Goal: Information Seeking & Learning: Learn about a topic

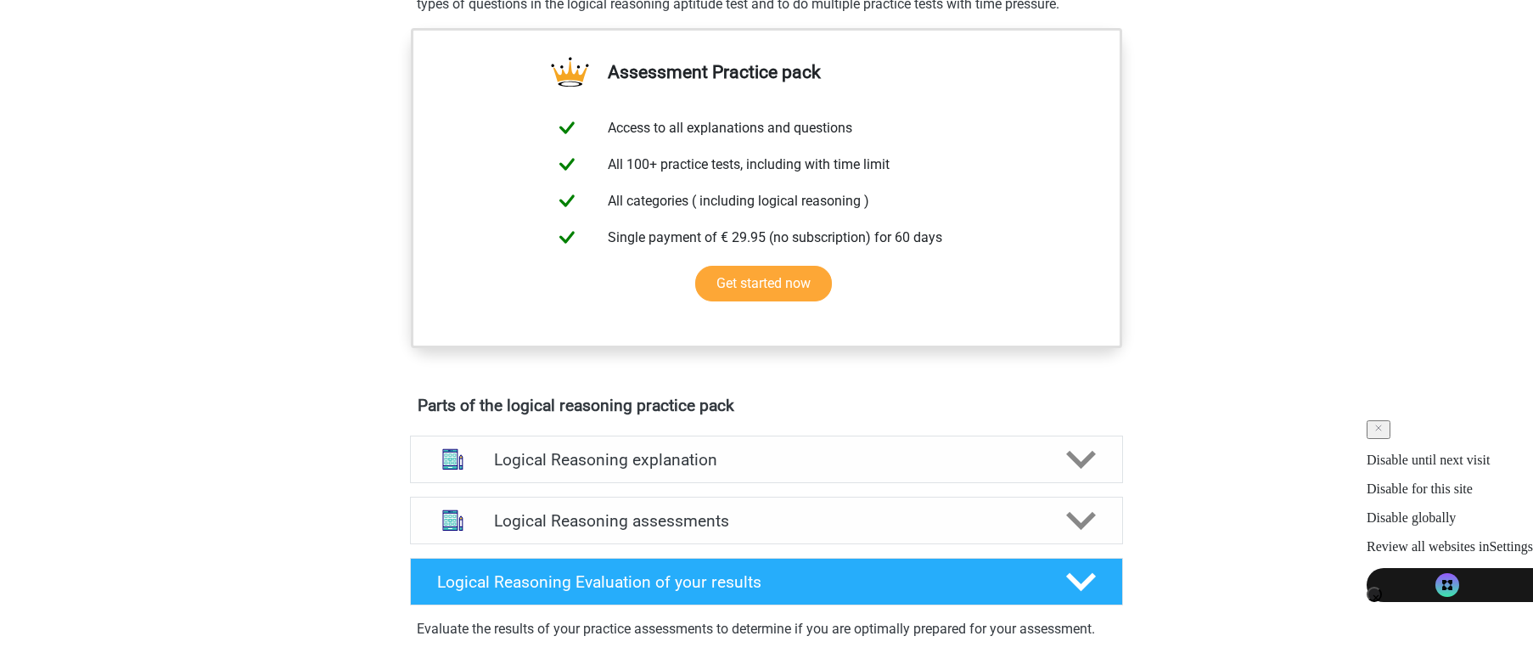
scroll to position [671, 0]
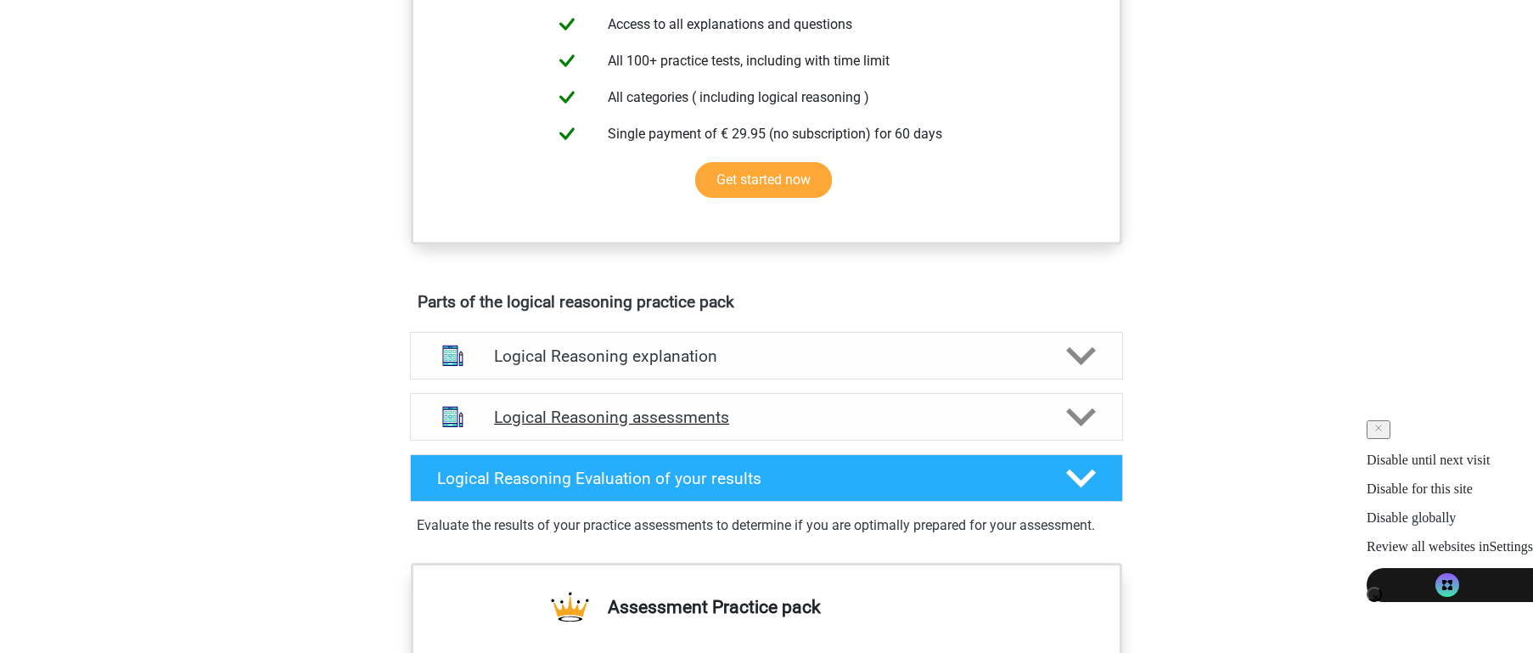
click at [637, 425] on div "Logical Reasoning assessments" at bounding box center [766, 417] width 713 height 48
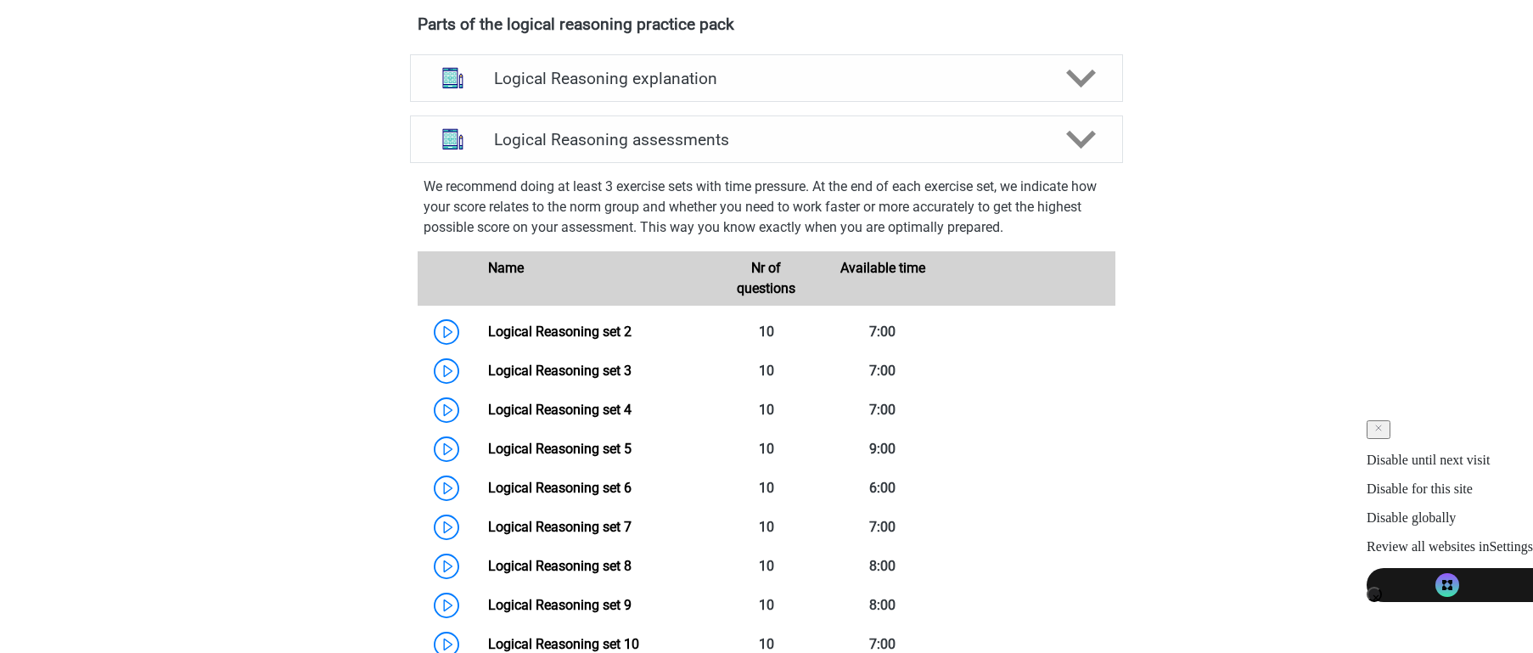
scroll to position [951, 0]
click at [576, 338] on link "Logical Reasoning set 2" at bounding box center [559, 330] width 143 height 16
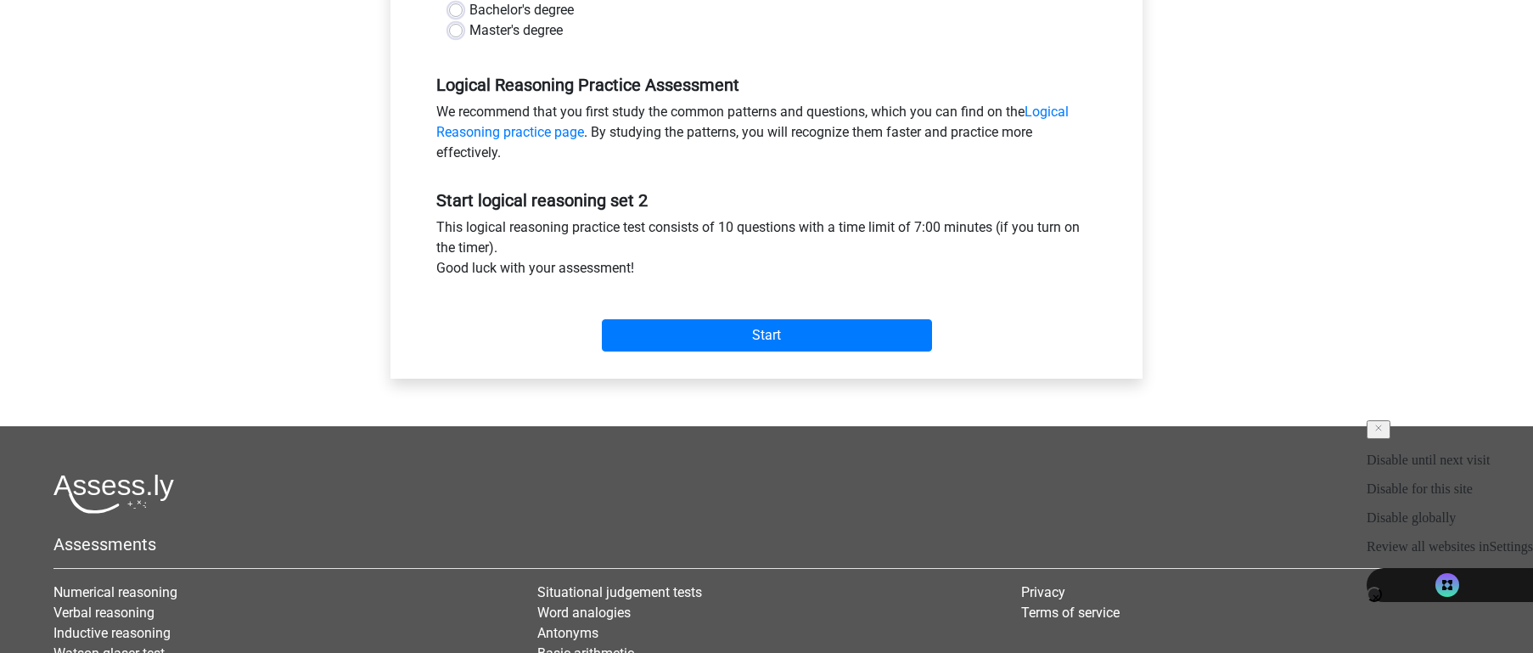
scroll to position [428, 0]
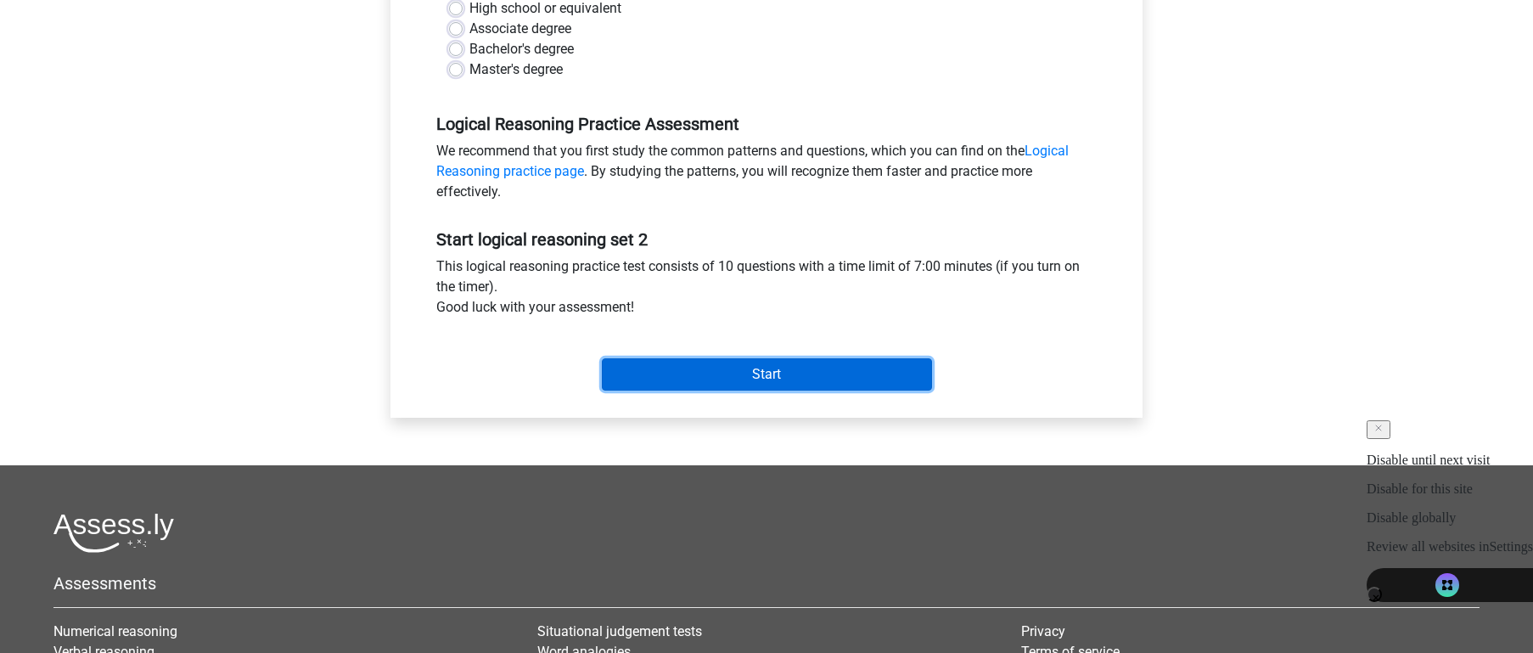
click at [644, 375] on input "Start" at bounding box center [767, 374] width 330 height 32
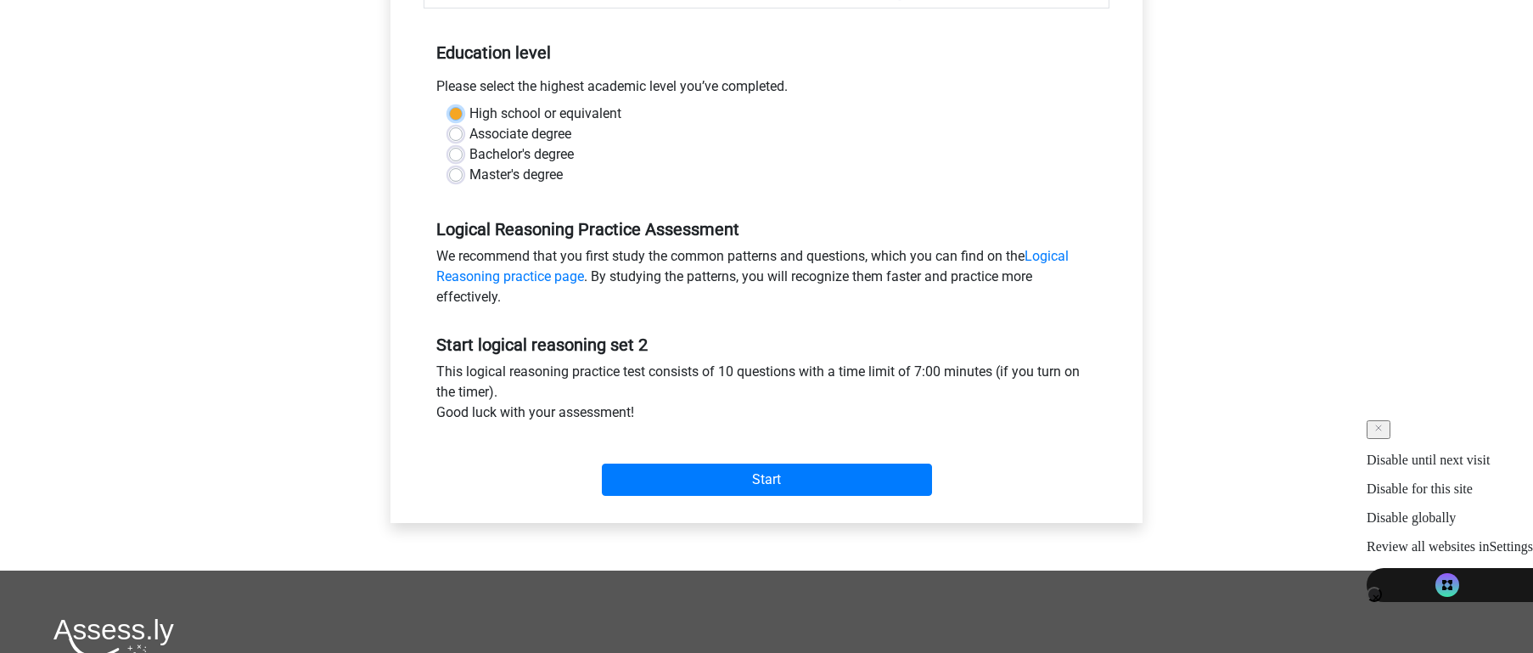
scroll to position [321, 0]
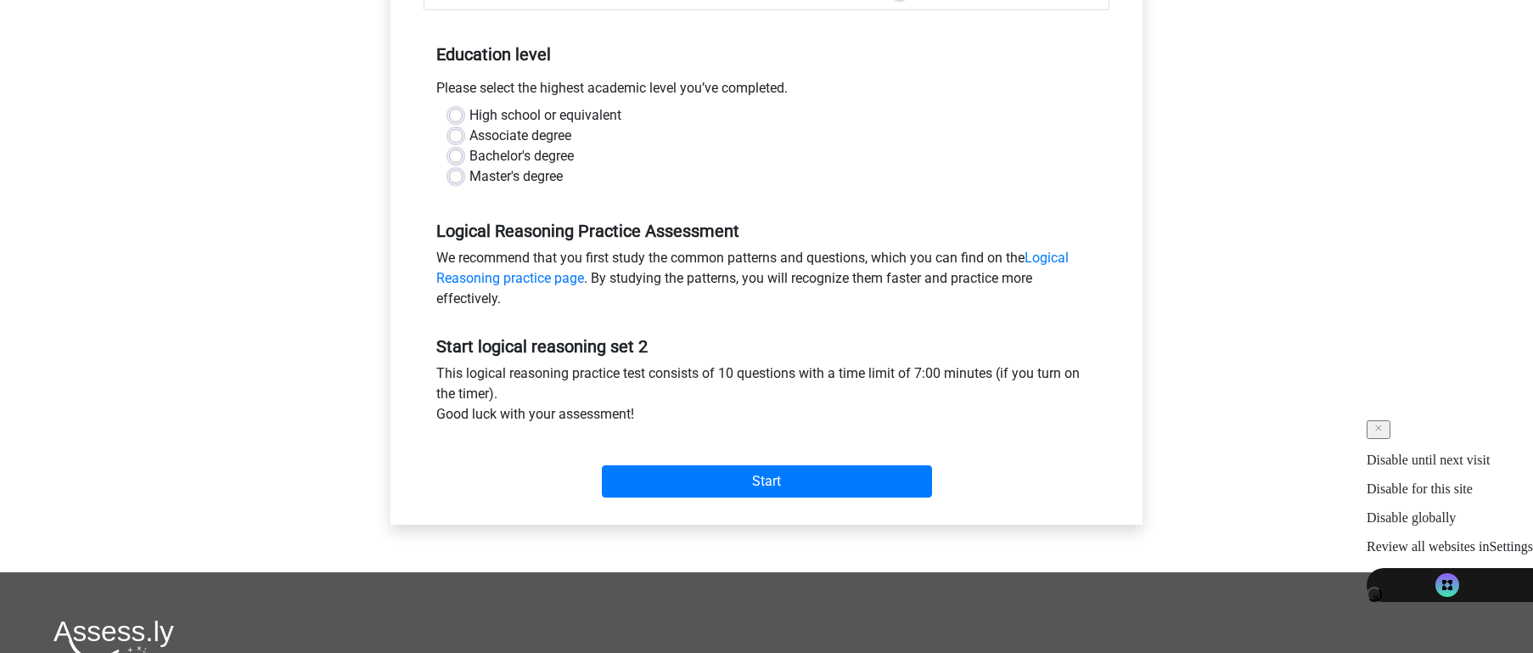
click at [463, 174] on div "Master's degree" at bounding box center [766, 176] width 635 height 20
click at [469, 177] on label "Master's degree" at bounding box center [515, 176] width 93 height 20
click at [457, 177] on input "Master's degree" at bounding box center [456, 174] width 14 height 17
radio input "true"
click at [703, 499] on div "Start" at bounding box center [767, 467] width 686 height 73
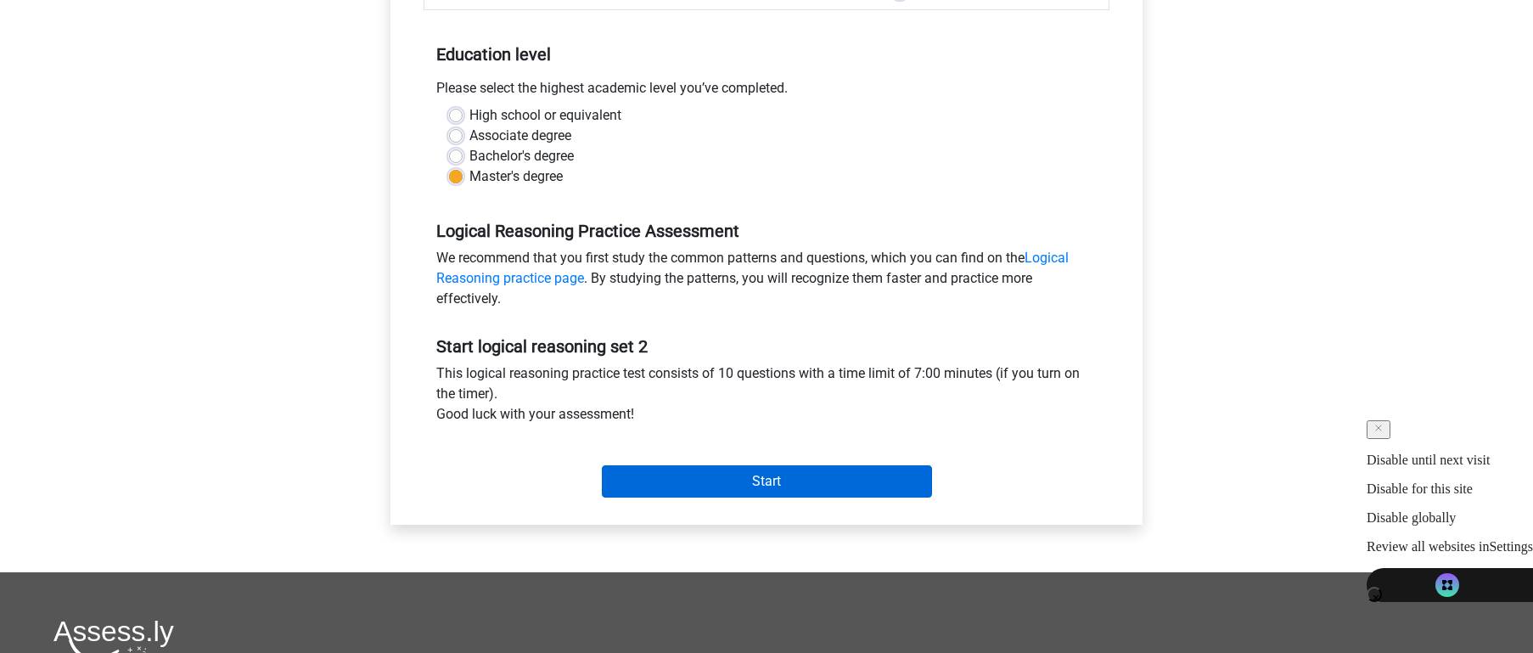
drag, startPoint x: 703, startPoint y: 499, endPoint x: 716, endPoint y: 475, distance: 27.4
click at [716, 475] on div "Start" at bounding box center [767, 467] width 686 height 73
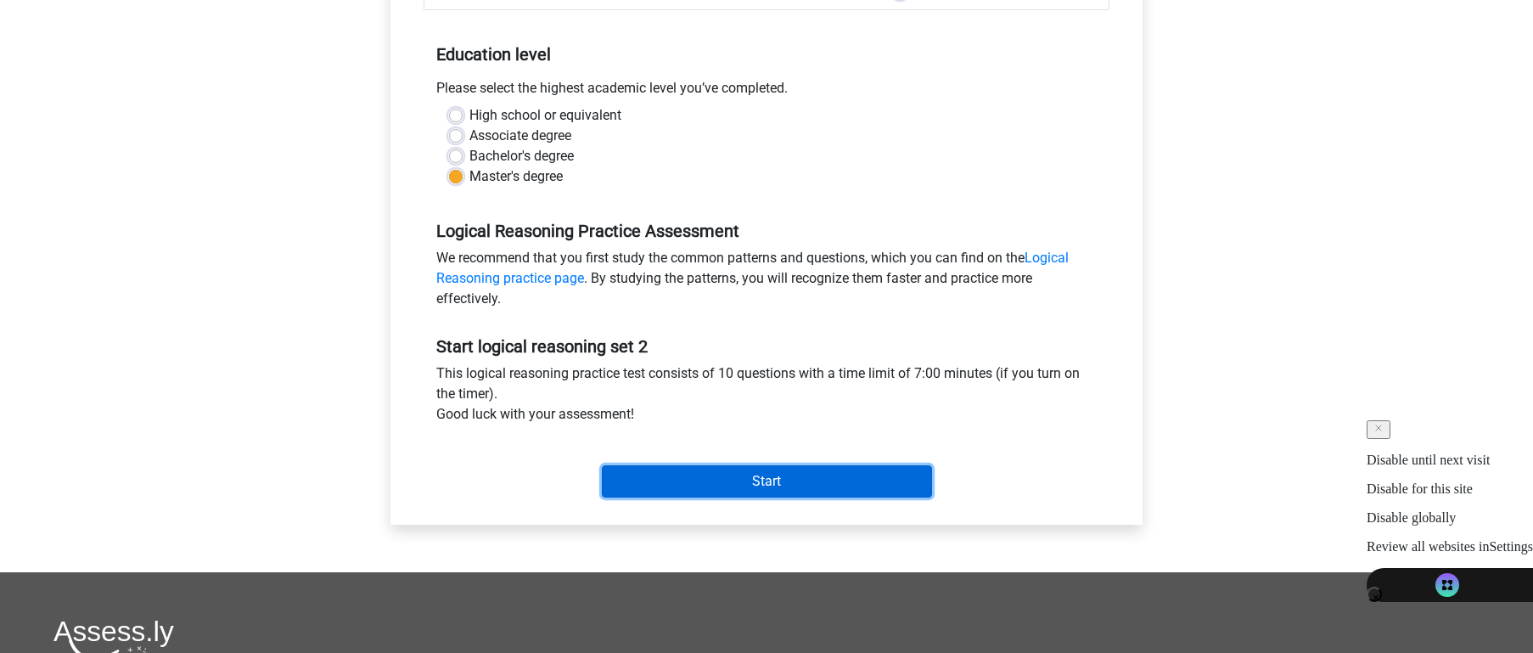
click at [716, 475] on input "Start" at bounding box center [767, 481] width 330 height 32
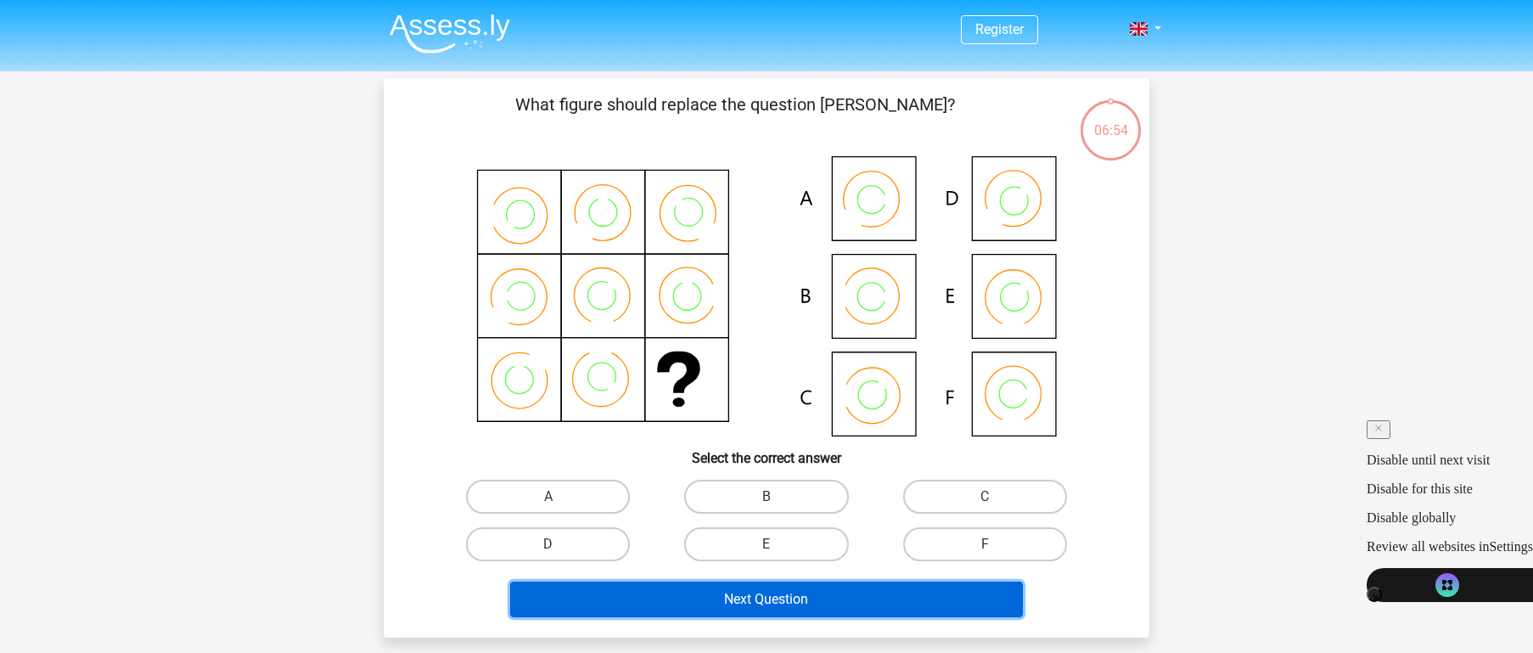
click at [796, 587] on button "Next Question" at bounding box center [767, 599] width 514 height 36
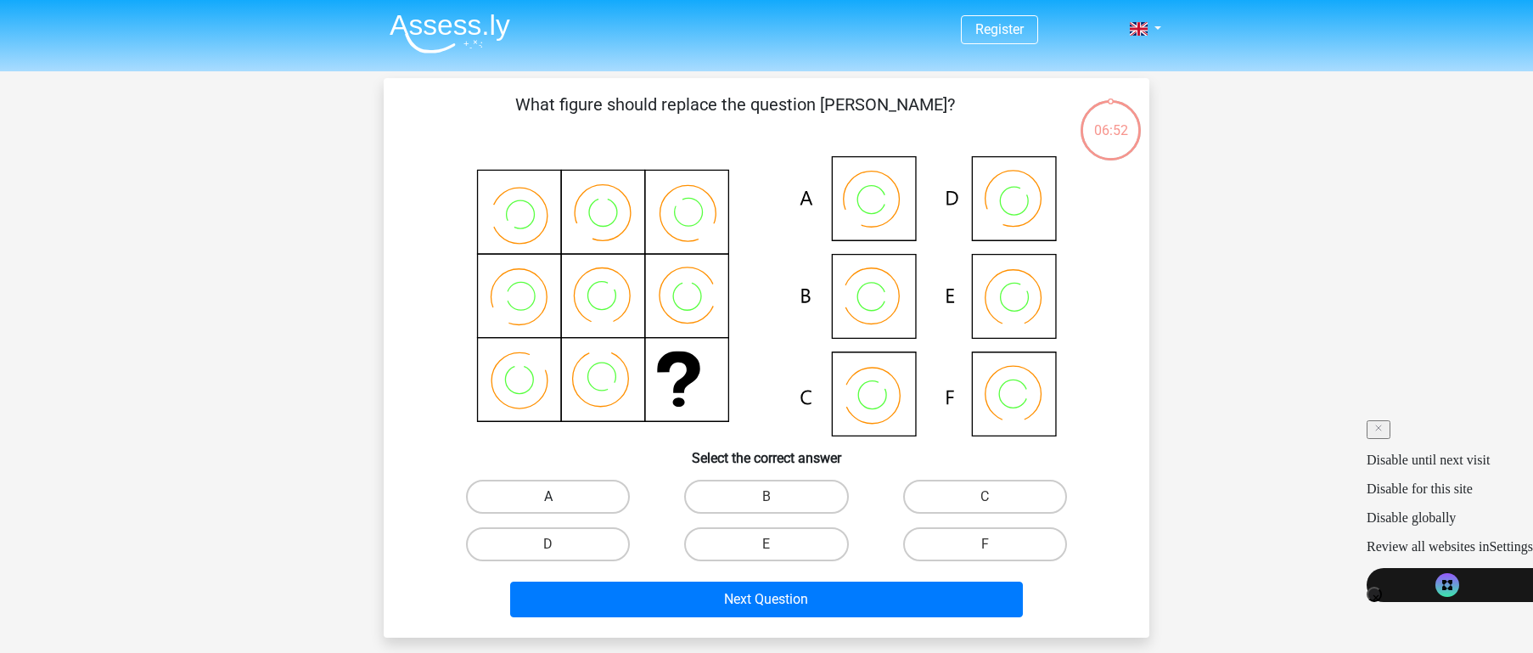
click at [603, 513] on label "A" at bounding box center [548, 497] width 164 height 34
click at [559, 508] on input "A" at bounding box center [553, 502] width 11 height 11
radio input "true"
click at [569, 507] on label "A" at bounding box center [548, 497] width 164 height 34
click at [559, 507] on input "A" at bounding box center [553, 502] width 11 height 11
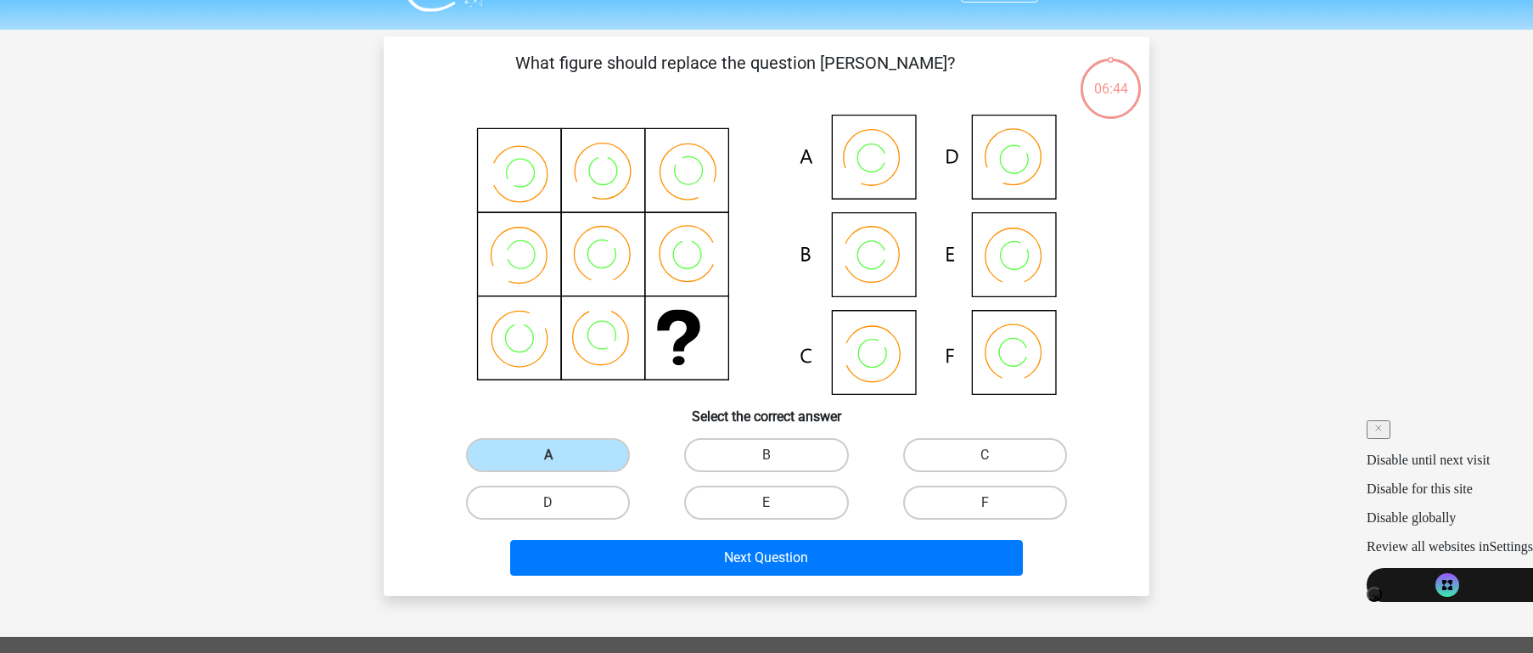
scroll to position [34, 0]
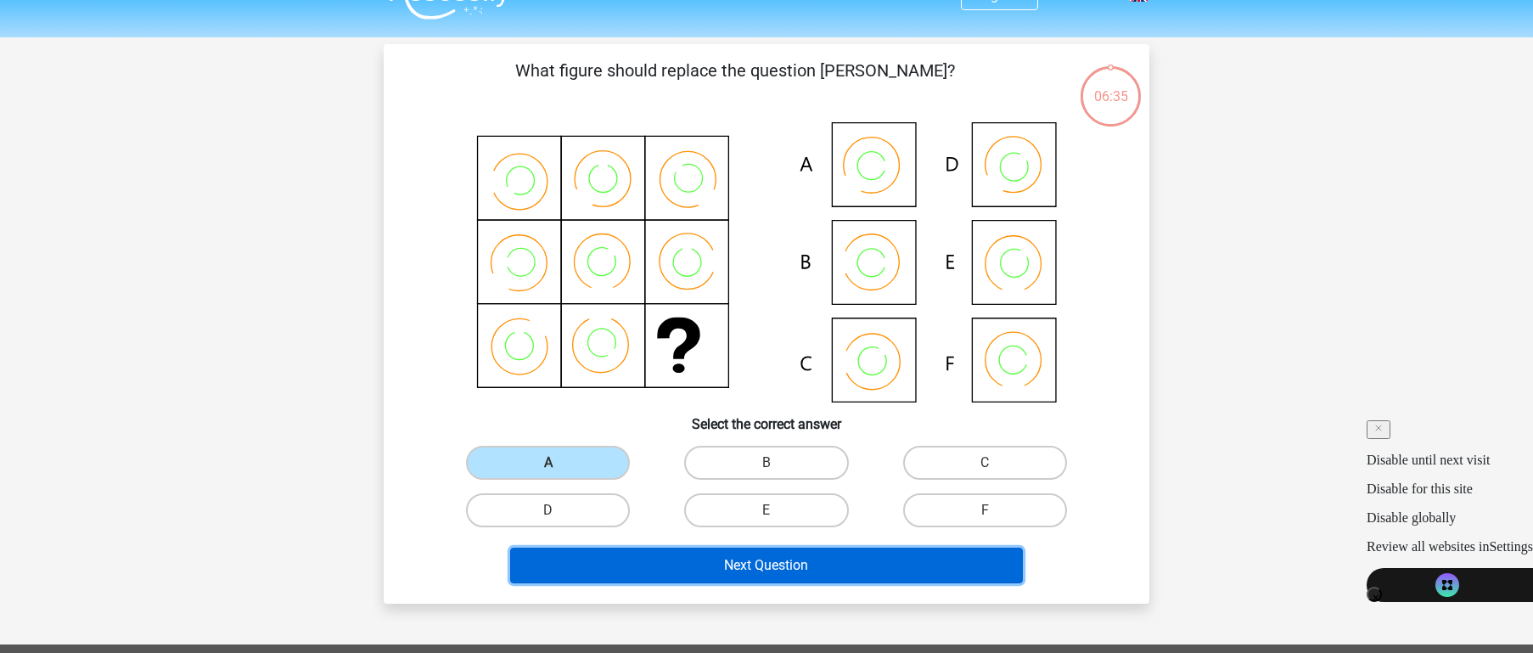
click at [763, 561] on button "Next Question" at bounding box center [767, 565] width 514 height 36
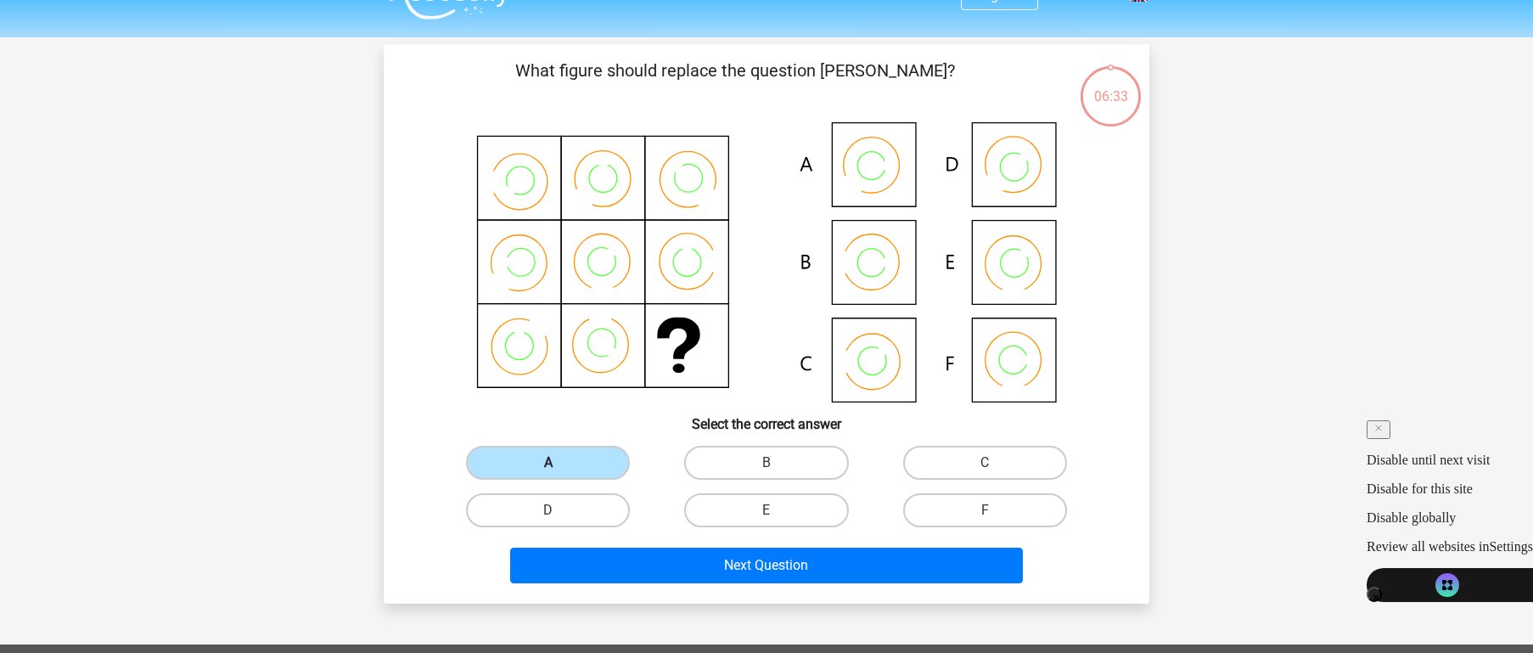
click at [597, 458] on label "A" at bounding box center [548, 463] width 164 height 34
click at [559, 463] on input "A" at bounding box center [553, 468] width 11 height 11
click at [597, 458] on label "A" at bounding box center [548, 463] width 164 height 34
click at [559, 463] on input "A" at bounding box center [553, 468] width 11 height 11
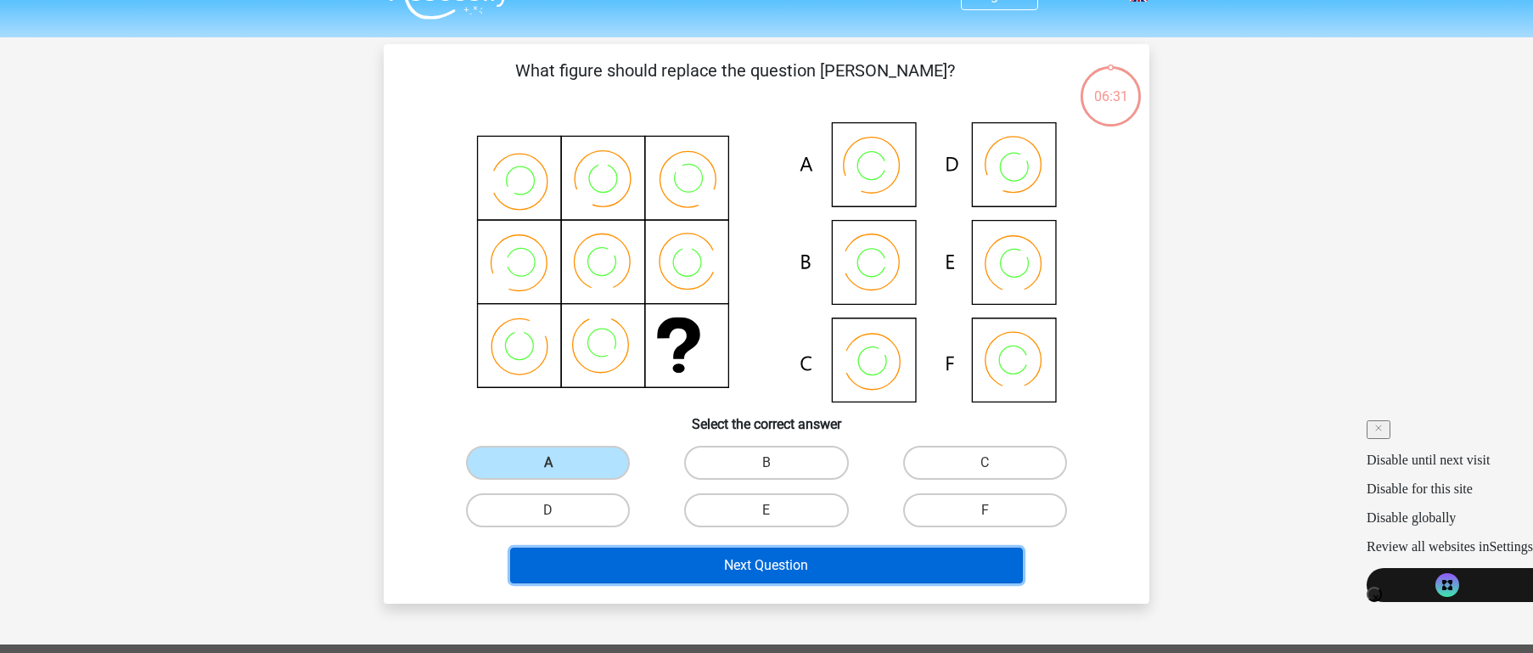
click at [738, 575] on button "Next Question" at bounding box center [767, 565] width 514 height 36
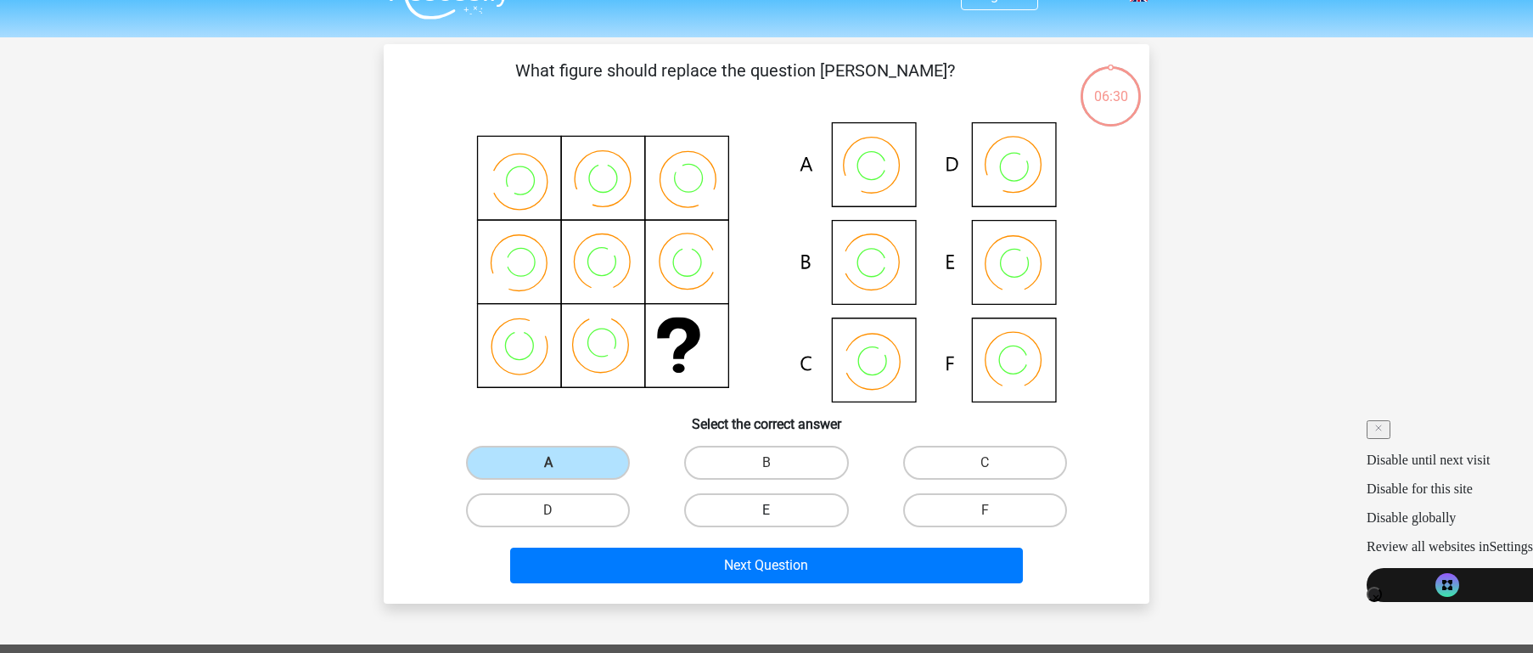
click at [766, 497] on label "E" at bounding box center [766, 510] width 164 height 34
click at [766, 510] on input "E" at bounding box center [771, 515] width 11 height 11
radio input "true"
click at [766, 497] on label "E" at bounding box center [766, 510] width 164 height 34
click at [766, 510] on input "E" at bounding box center [771, 515] width 11 height 11
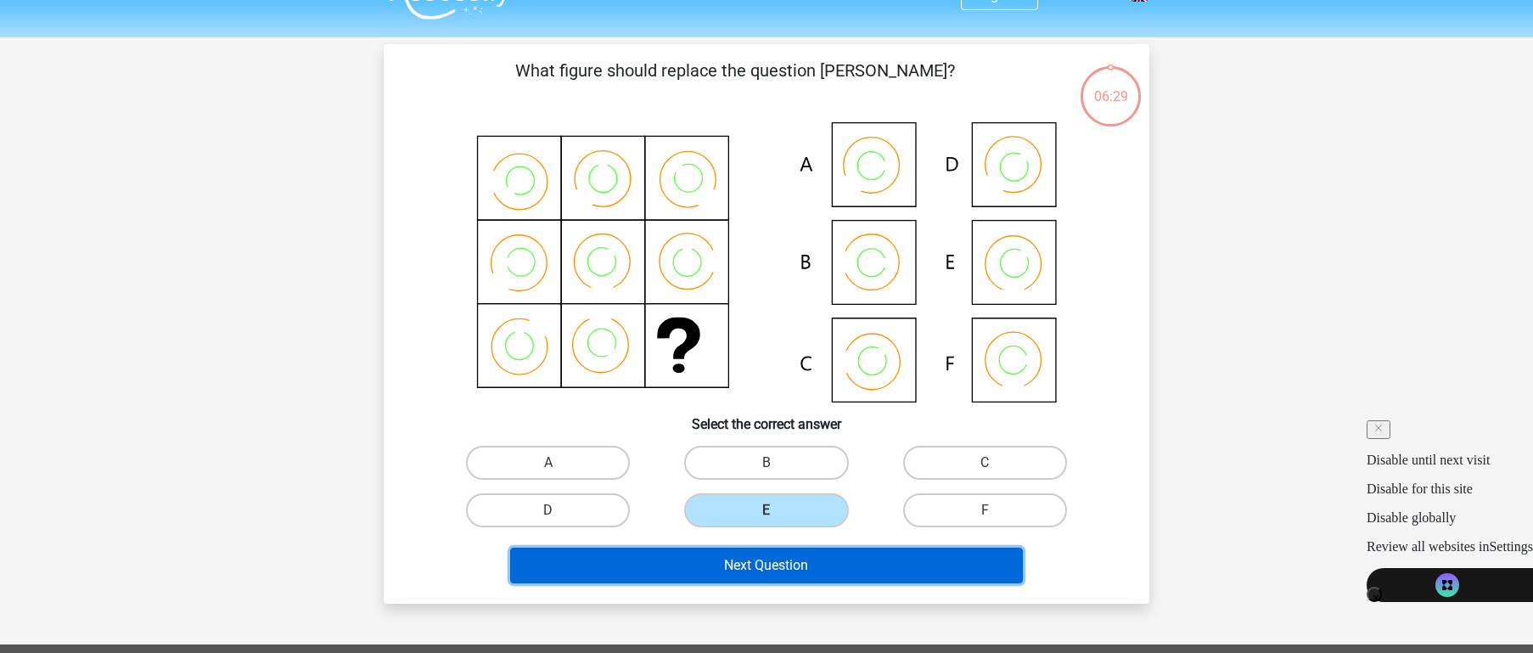
click at [768, 561] on button "Next Question" at bounding box center [767, 565] width 514 height 36
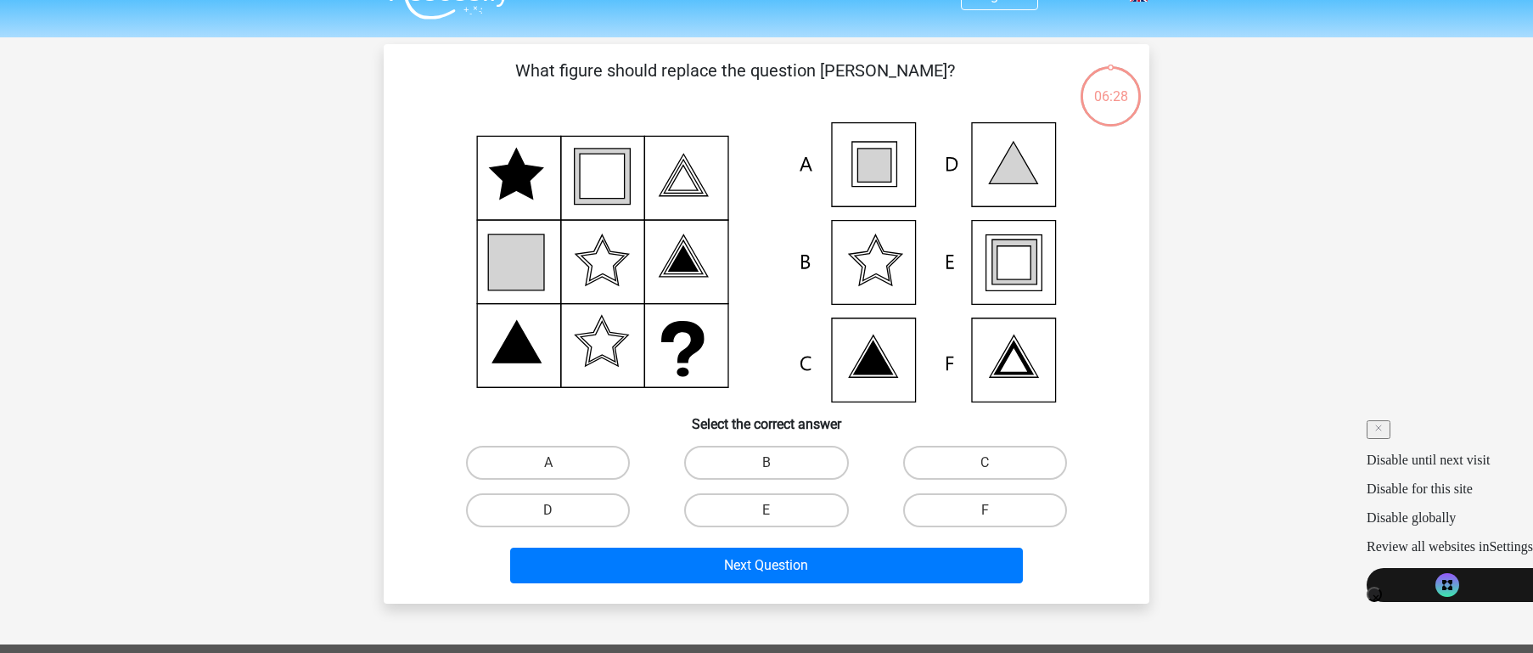
scroll to position [78, 0]
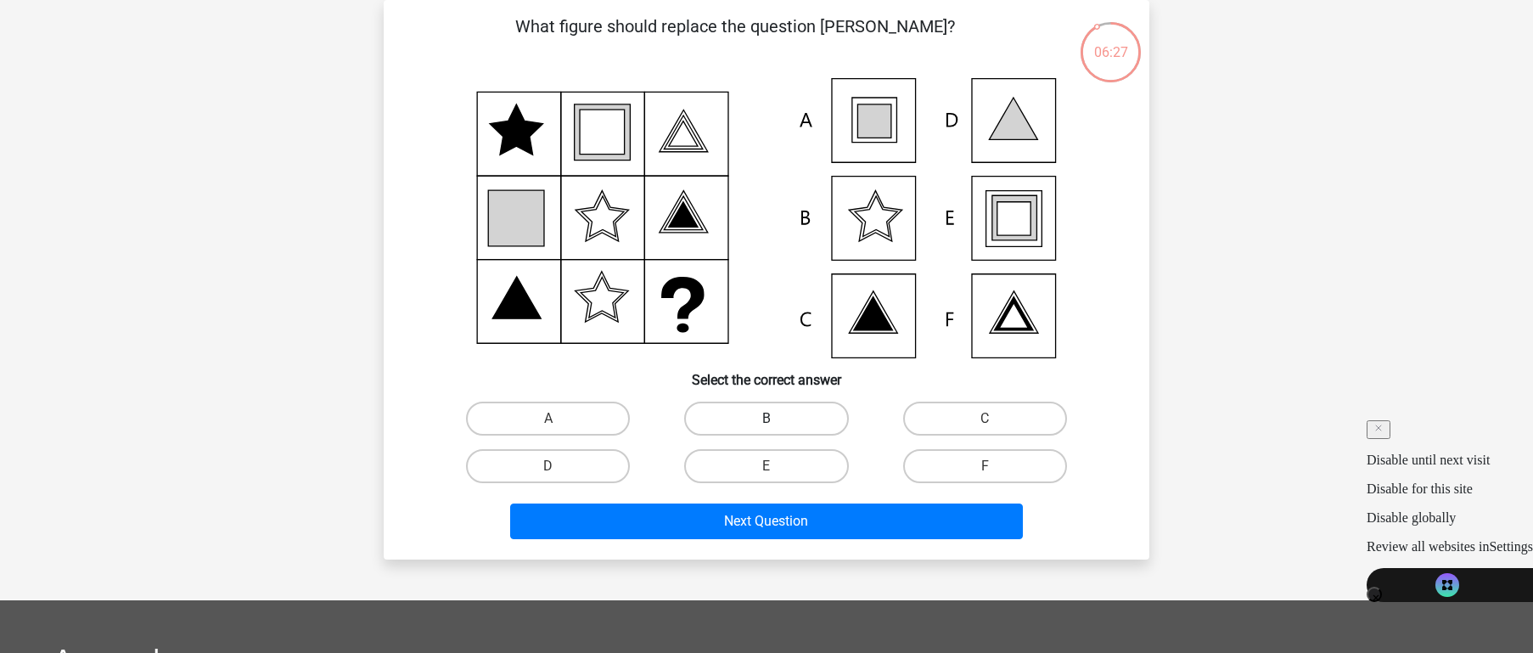
click at [793, 420] on label "B" at bounding box center [766, 418] width 164 height 34
click at [778, 420] on input "B" at bounding box center [771, 423] width 11 height 11
radio input "true"
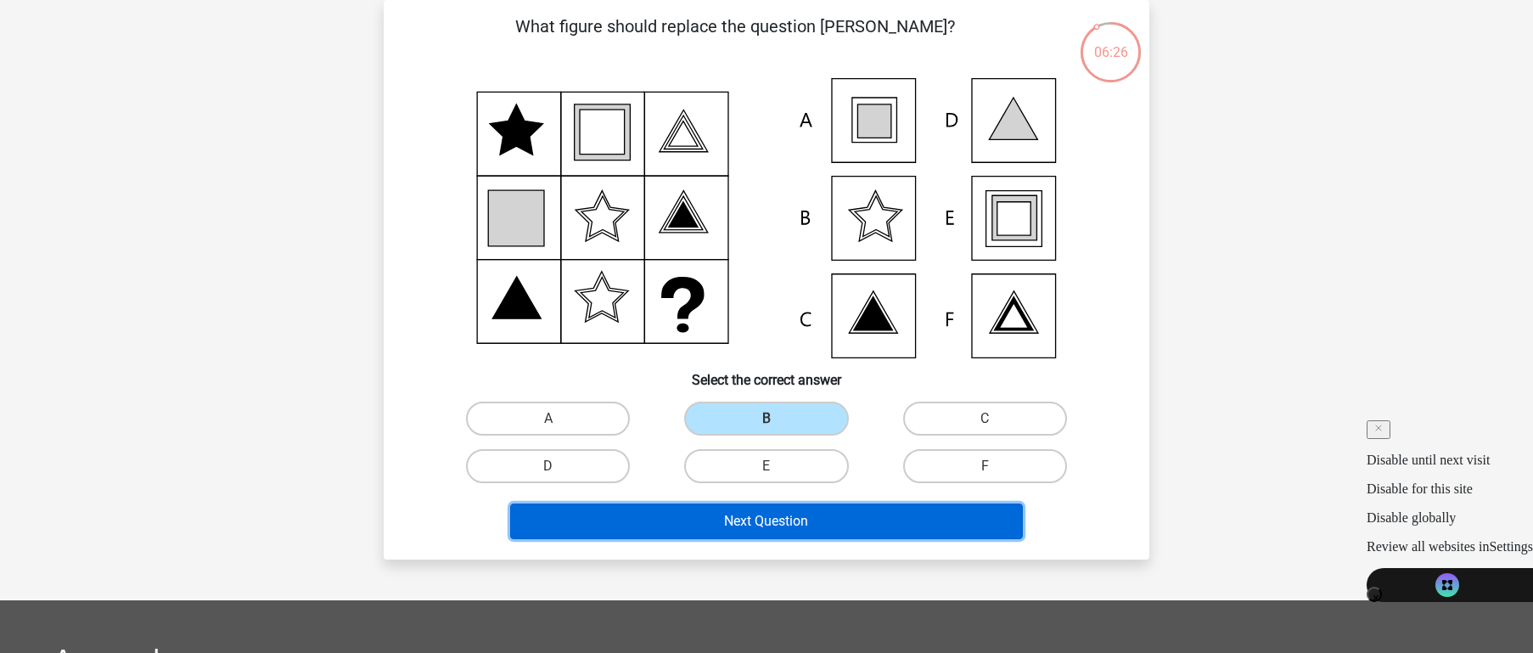
click at [814, 510] on button "Next Question" at bounding box center [767, 521] width 514 height 36
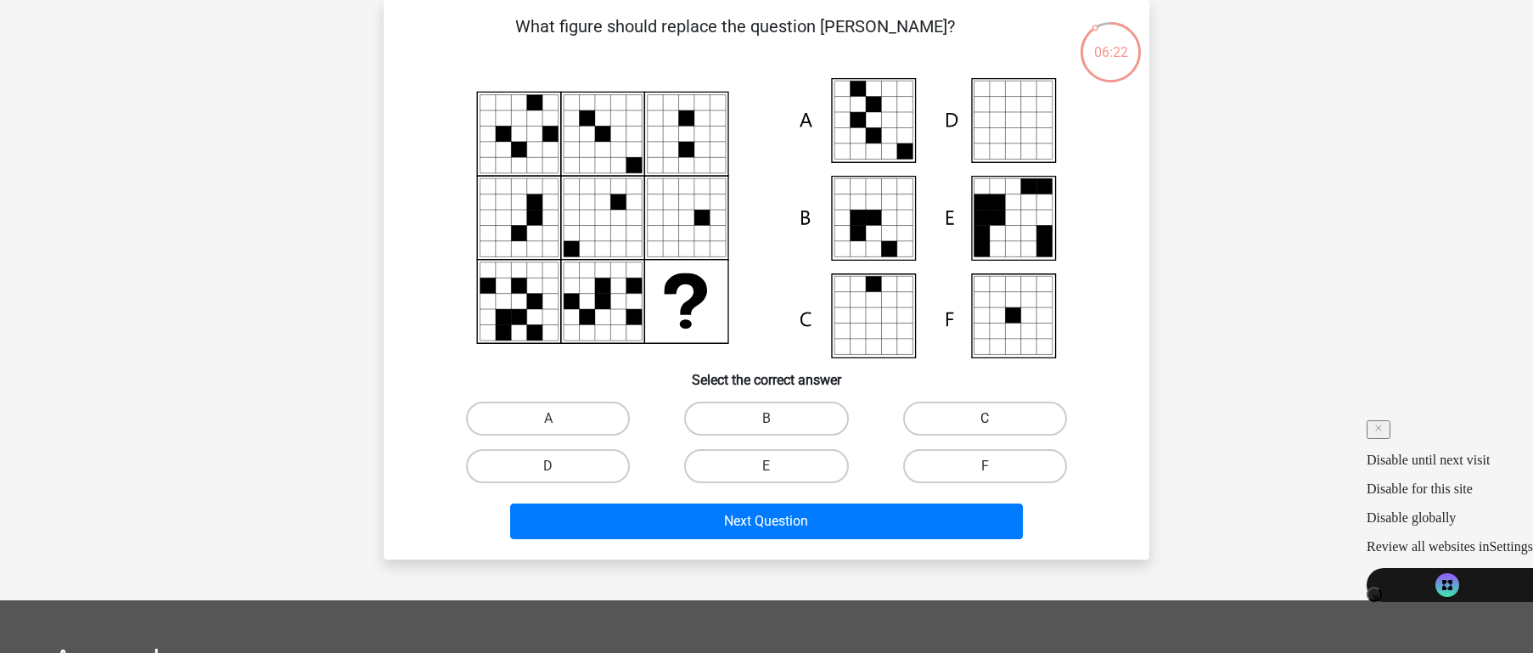
click at [951, 416] on label "C" at bounding box center [985, 418] width 164 height 34
click at [985, 418] on input "C" at bounding box center [990, 423] width 11 height 11
radio input "true"
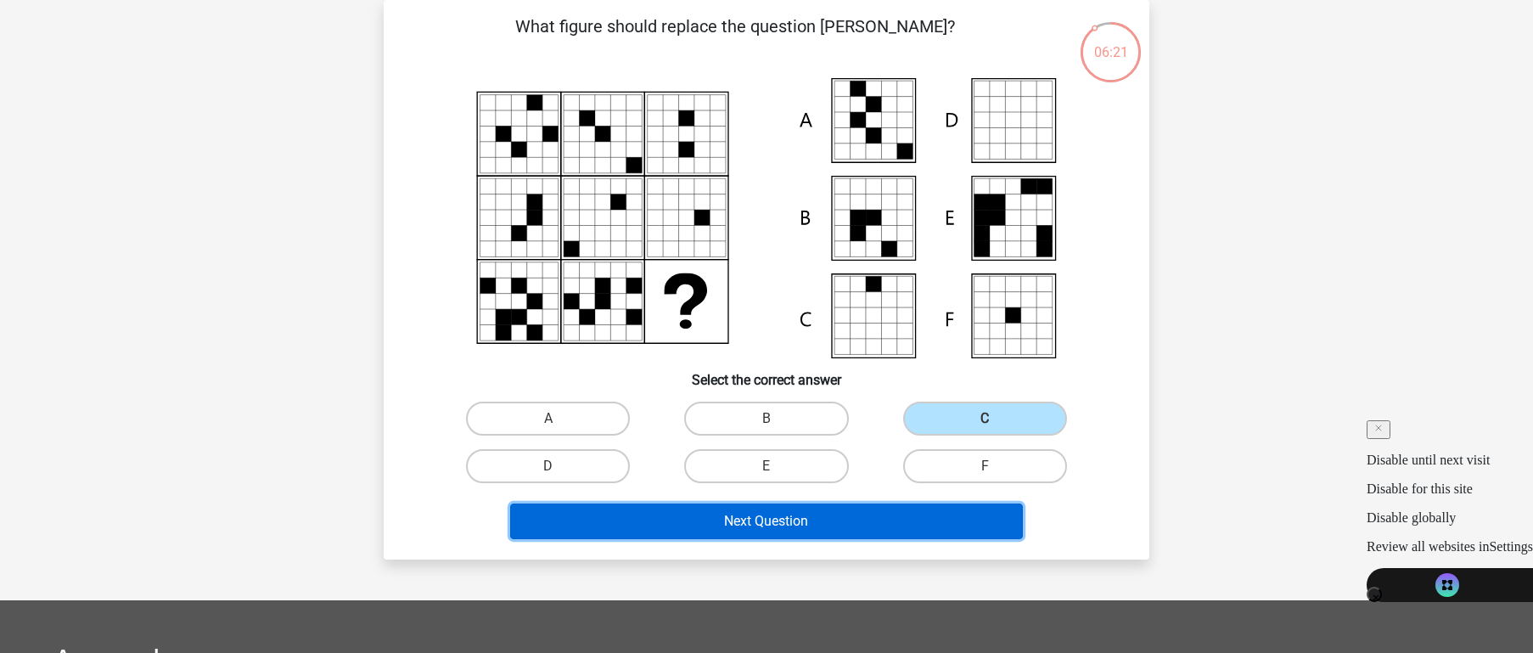
click at [848, 511] on button "Next Question" at bounding box center [767, 521] width 514 height 36
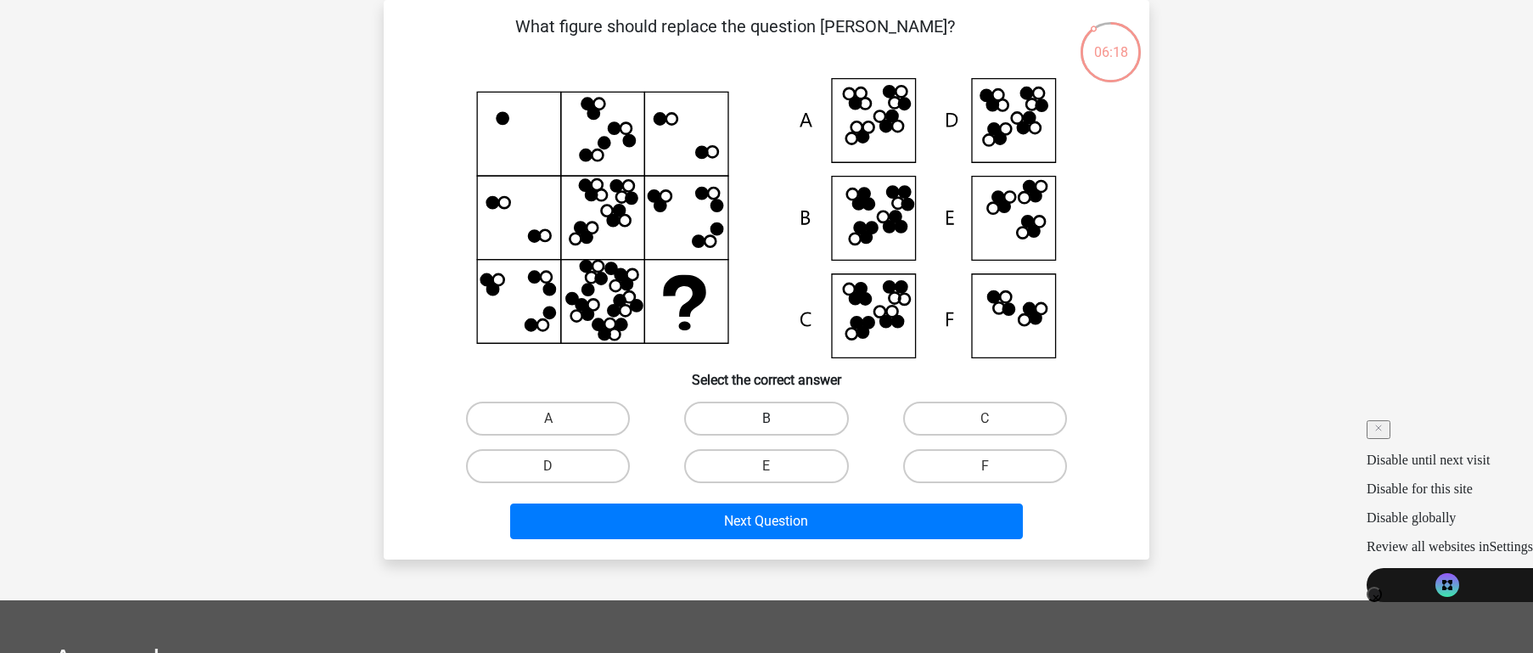
click at [791, 408] on label "B" at bounding box center [766, 418] width 164 height 34
click at [778, 418] on input "B" at bounding box center [771, 423] width 11 height 11
radio input "true"
click at [797, 502] on div "Next Question" at bounding box center [766, 518] width 711 height 56
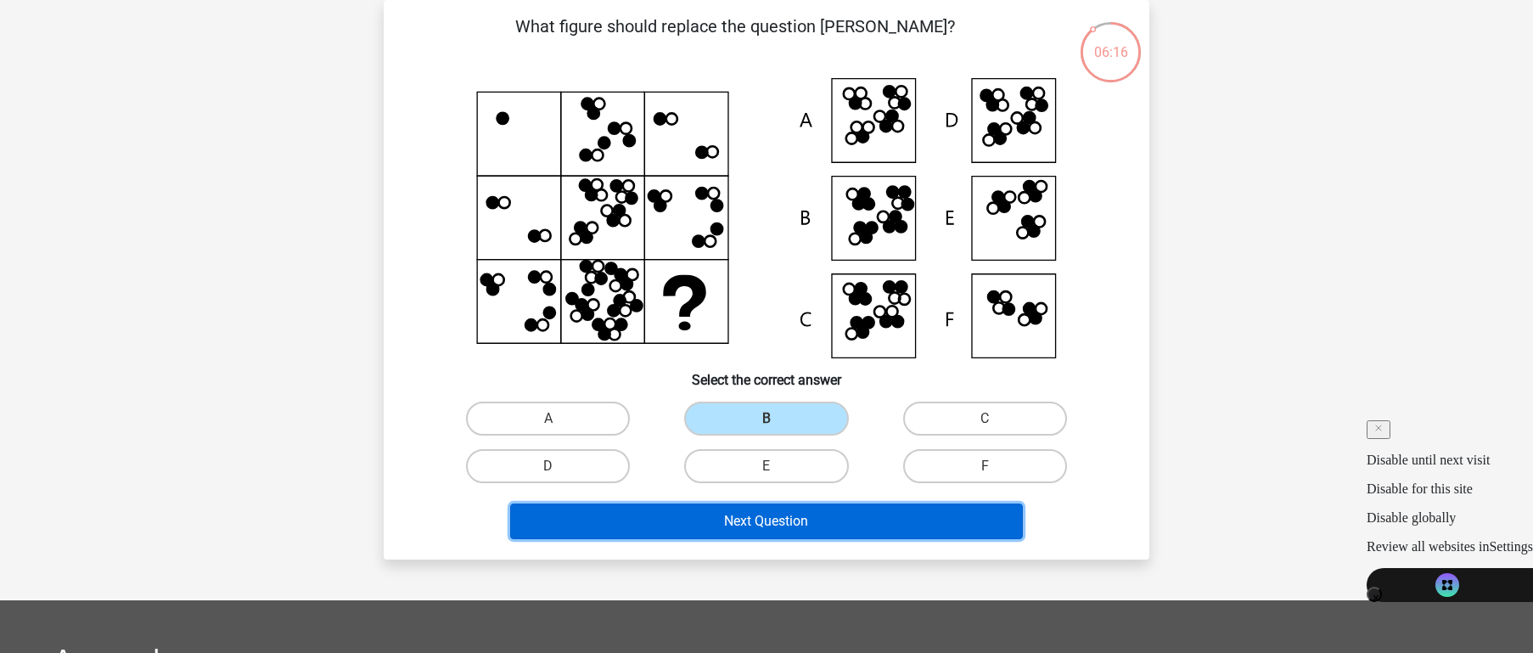
click at [805, 520] on button "Next Question" at bounding box center [767, 521] width 514 height 36
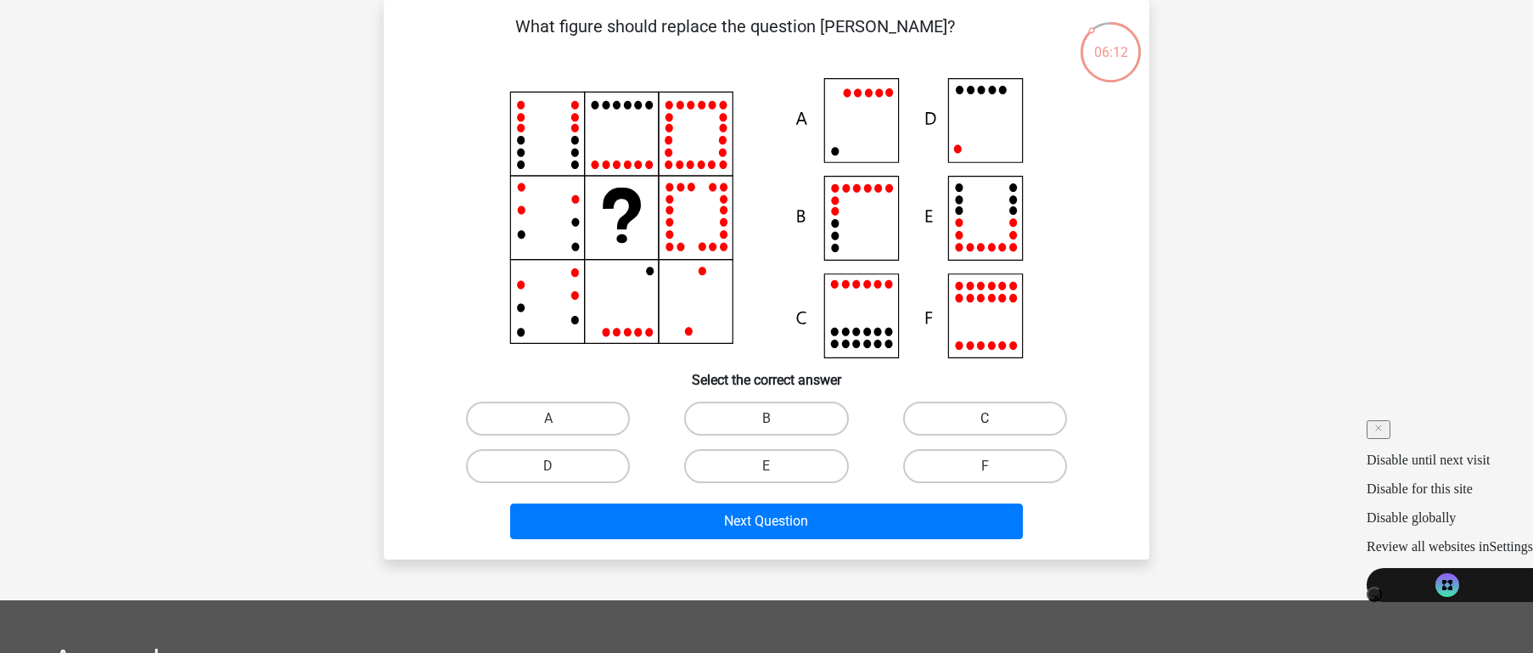
click at [971, 419] on label "C" at bounding box center [985, 418] width 164 height 34
click at [985, 419] on input "C" at bounding box center [990, 423] width 11 height 11
radio input "true"
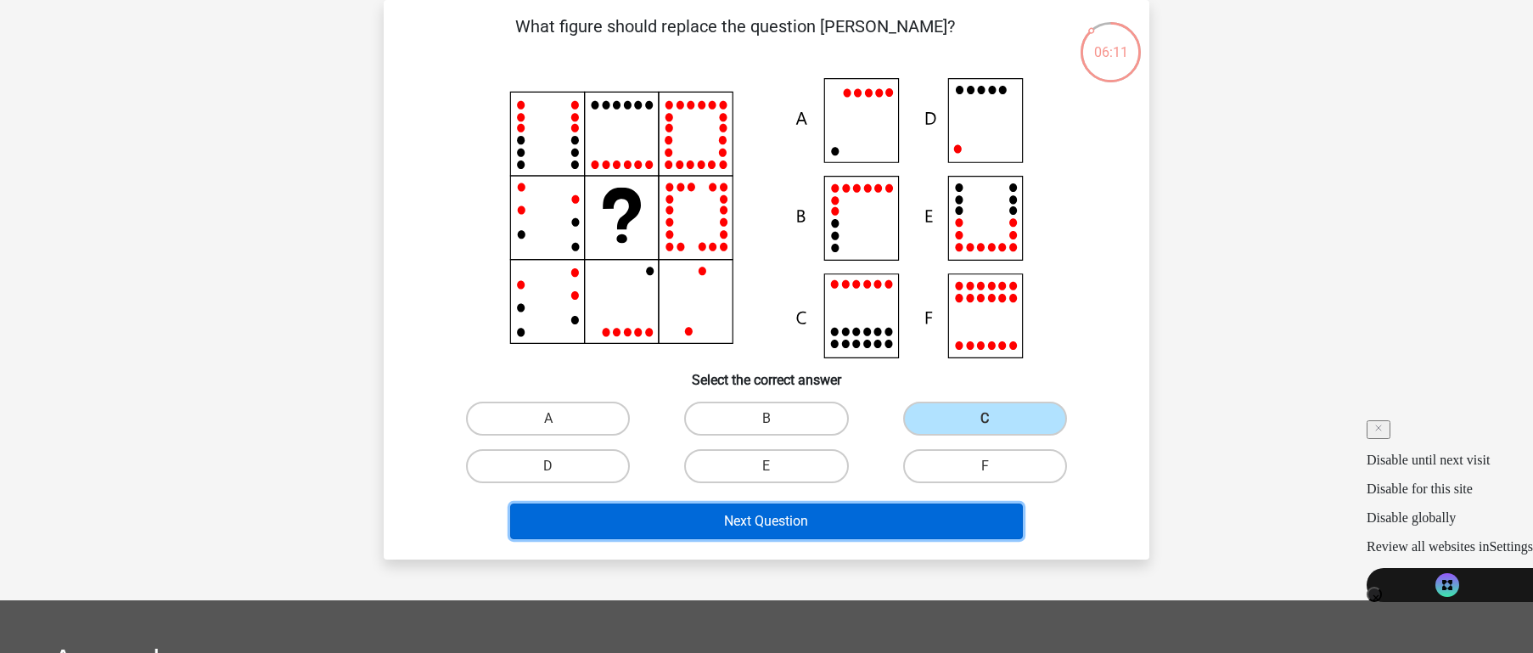
click at [907, 516] on button "Next Question" at bounding box center [767, 521] width 514 height 36
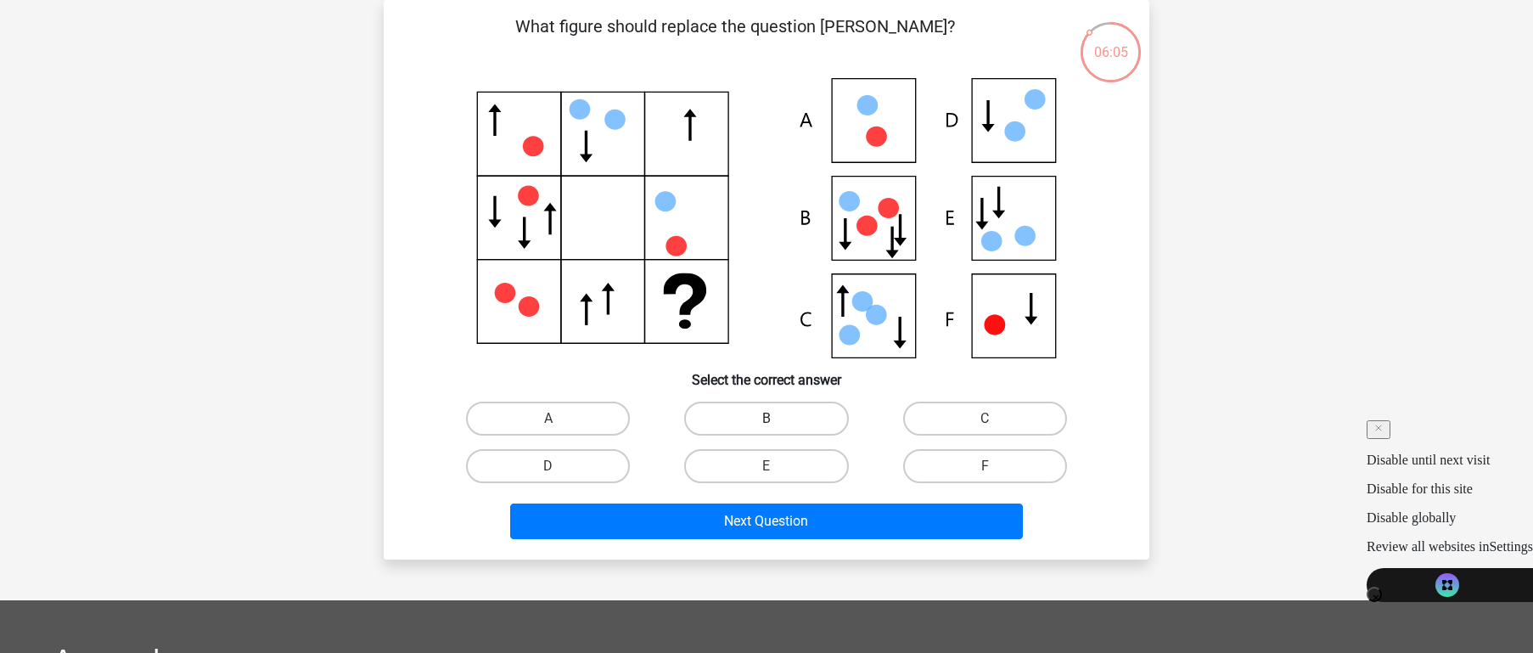
click at [813, 410] on label "B" at bounding box center [766, 418] width 164 height 34
click at [778, 418] on input "B" at bounding box center [771, 423] width 11 height 11
radio input "true"
click at [831, 501] on div "Next Question" at bounding box center [766, 518] width 711 height 56
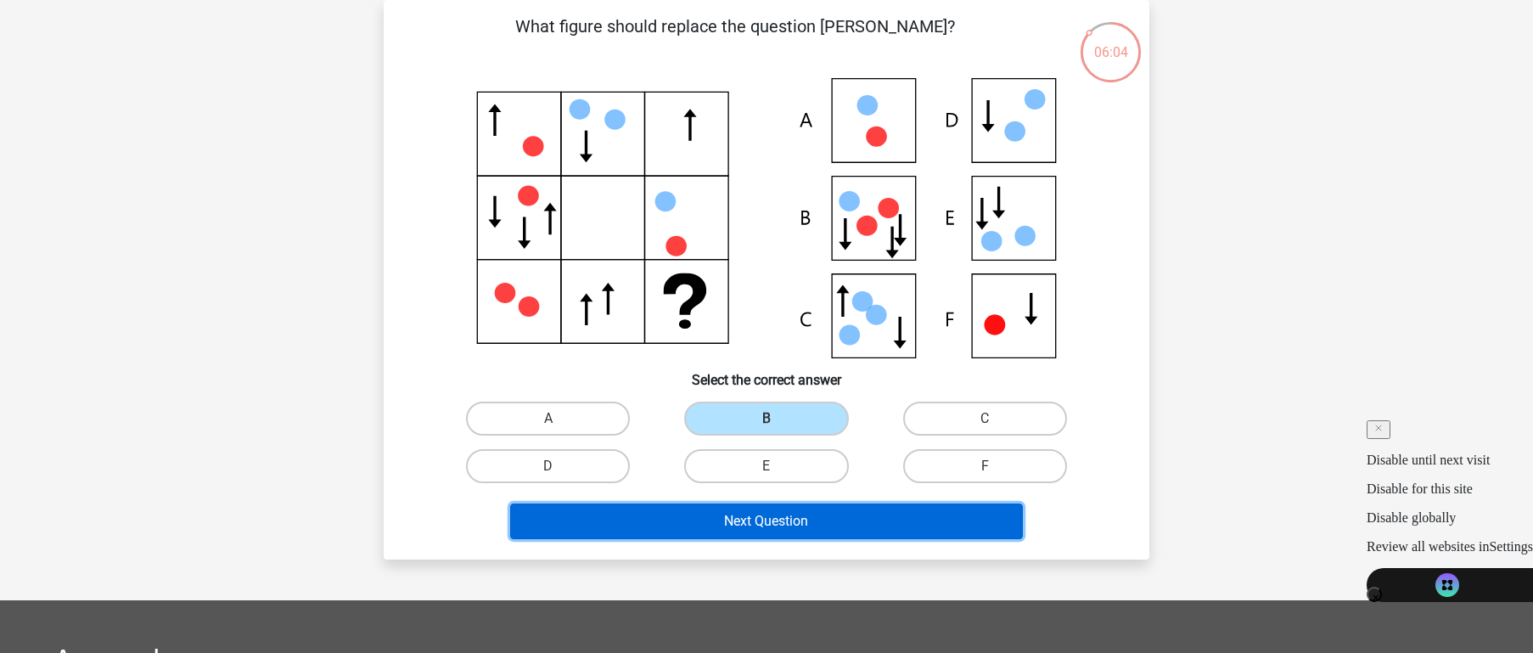
click at [838, 512] on button "Next Question" at bounding box center [767, 521] width 514 height 36
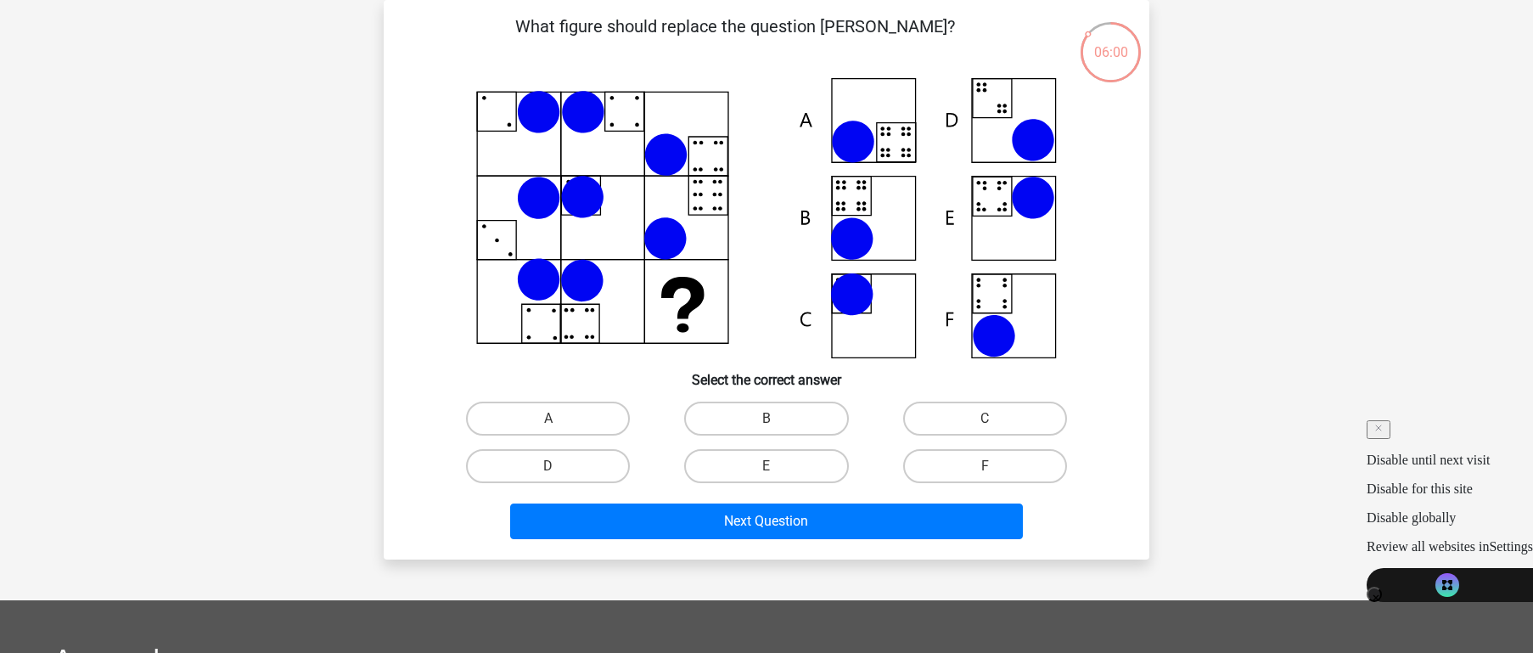
click at [991, 425] on input "C" at bounding box center [990, 423] width 11 height 11
radio input "true"
click at [930, 493] on div "Next Question" at bounding box center [766, 518] width 711 height 56
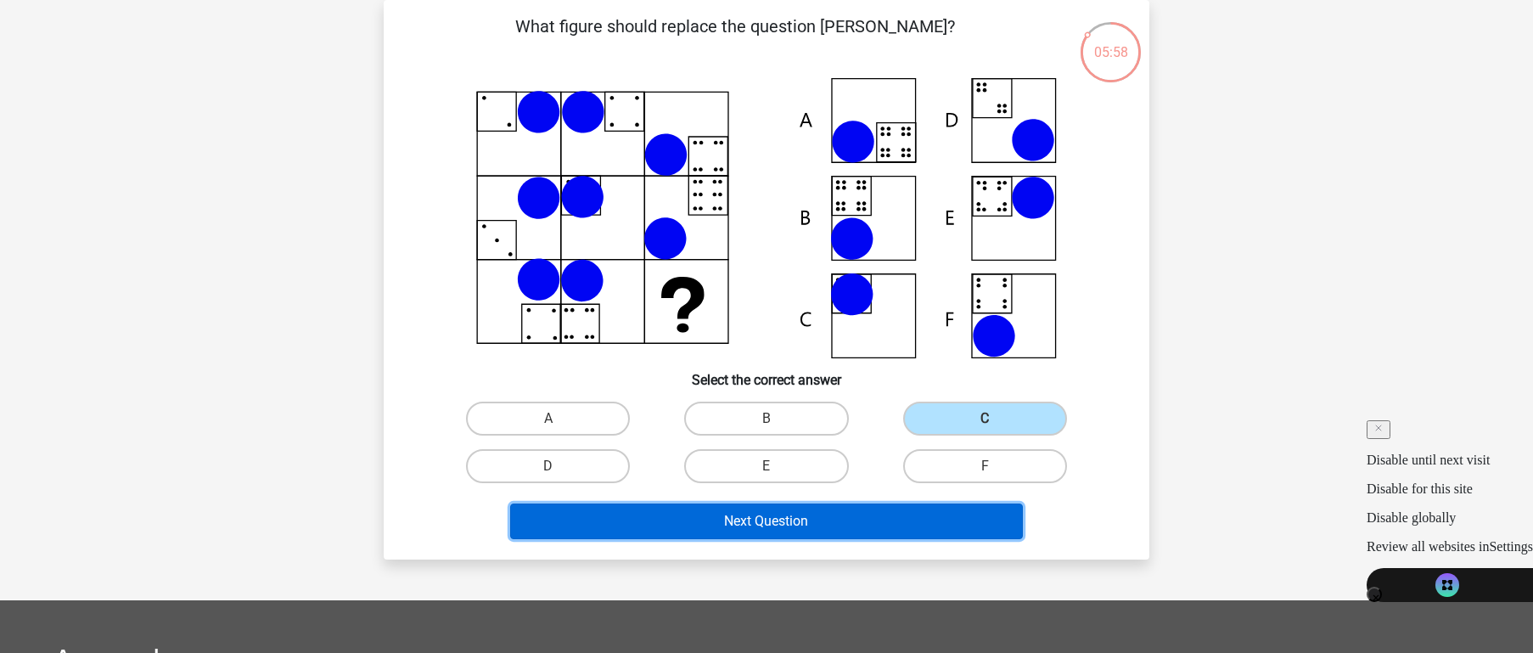
click at [954, 511] on button "Next Question" at bounding box center [767, 521] width 514 height 36
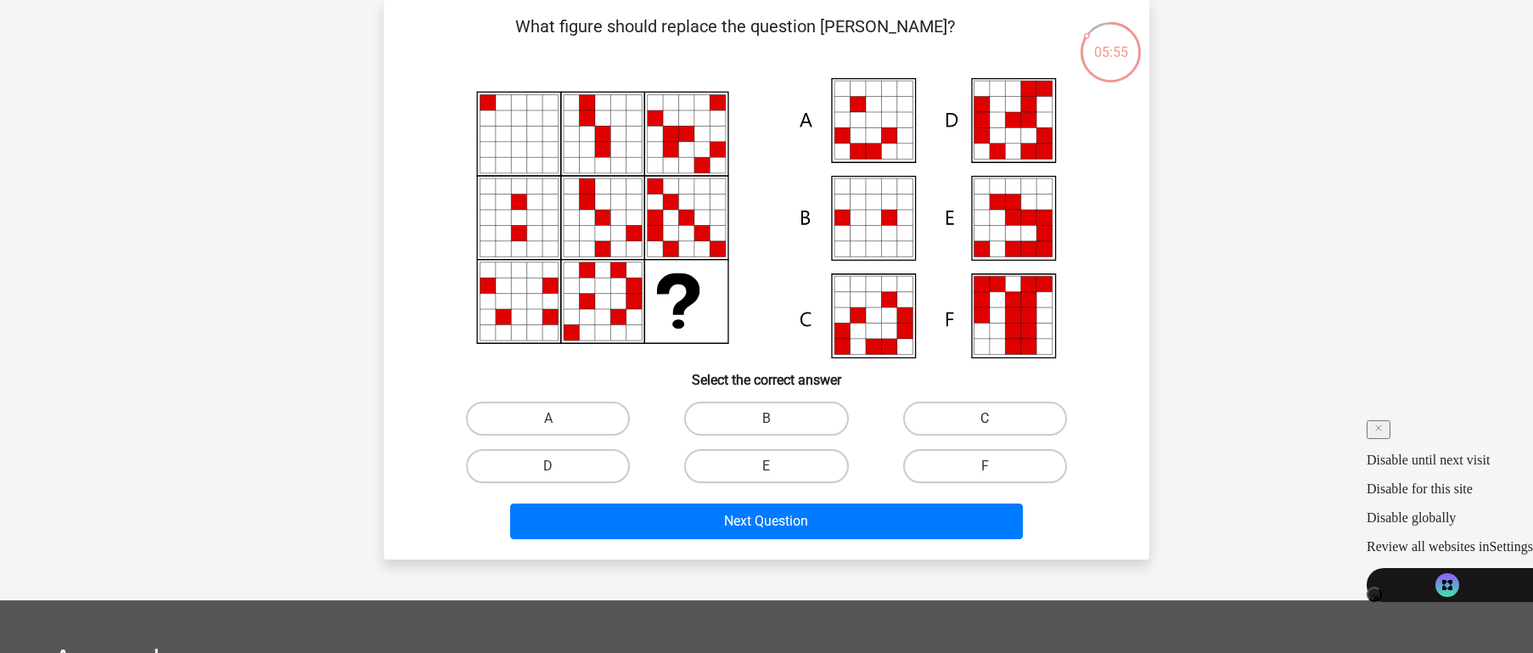
click at [1009, 415] on label "C" at bounding box center [985, 418] width 164 height 34
click at [996, 418] on input "C" at bounding box center [990, 423] width 11 height 11
radio input "true"
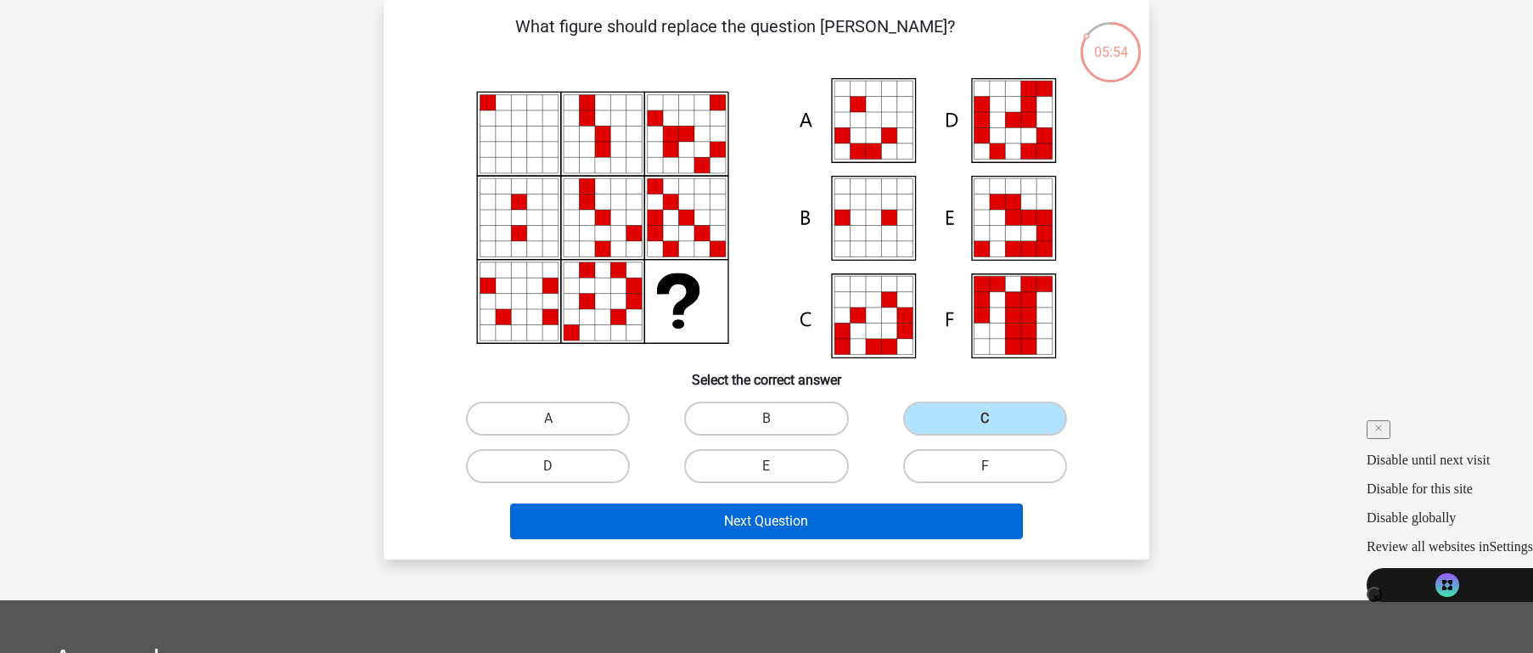
drag, startPoint x: 930, startPoint y: 491, endPoint x: 906, endPoint y: 511, distance: 31.4
click at [906, 511] on div "Next Question" at bounding box center [766, 518] width 711 height 56
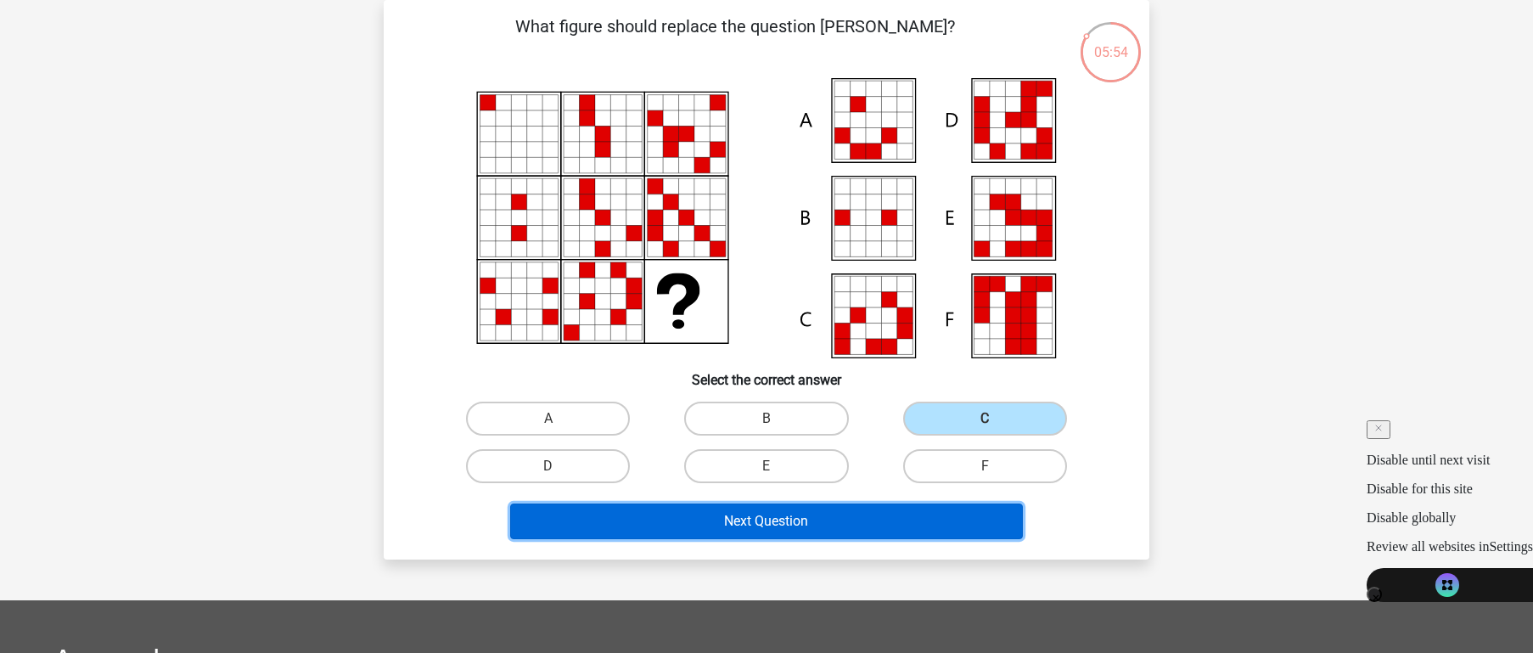
click at [906, 511] on button "Next Question" at bounding box center [767, 521] width 514 height 36
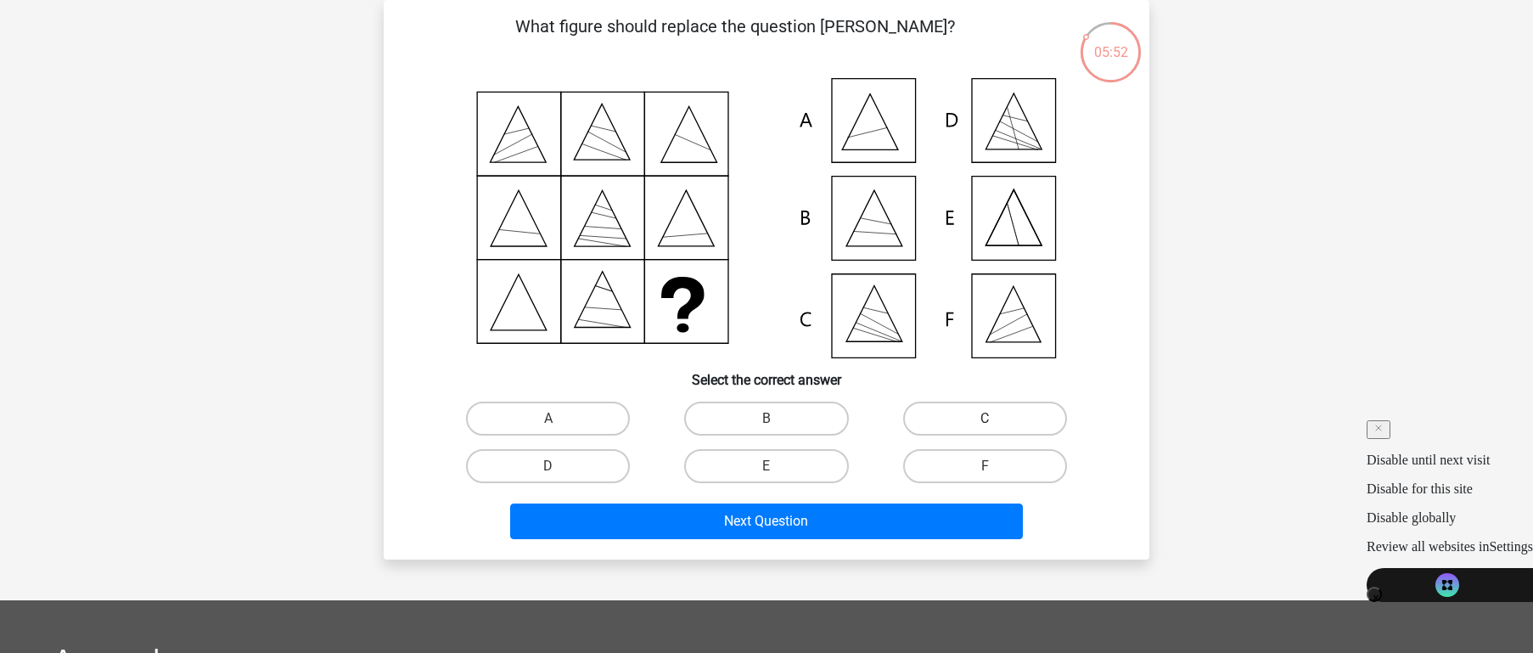
click at [947, 432] on label "C" at bounding box center [985, 418] width 164 height 34
click at [985, 430] on input "C" at bounding box center [990, 423] width 11 height 11
radio input "true"
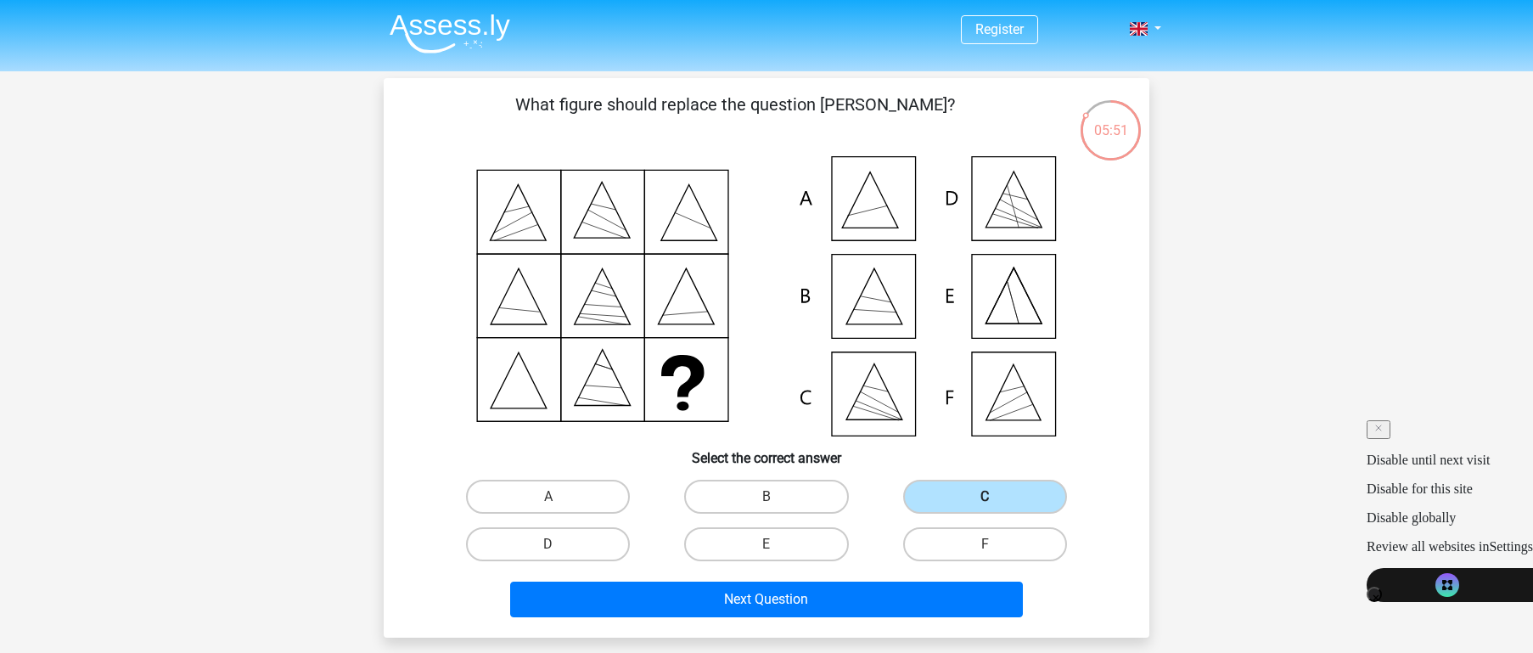
scroll to position [2, 0]
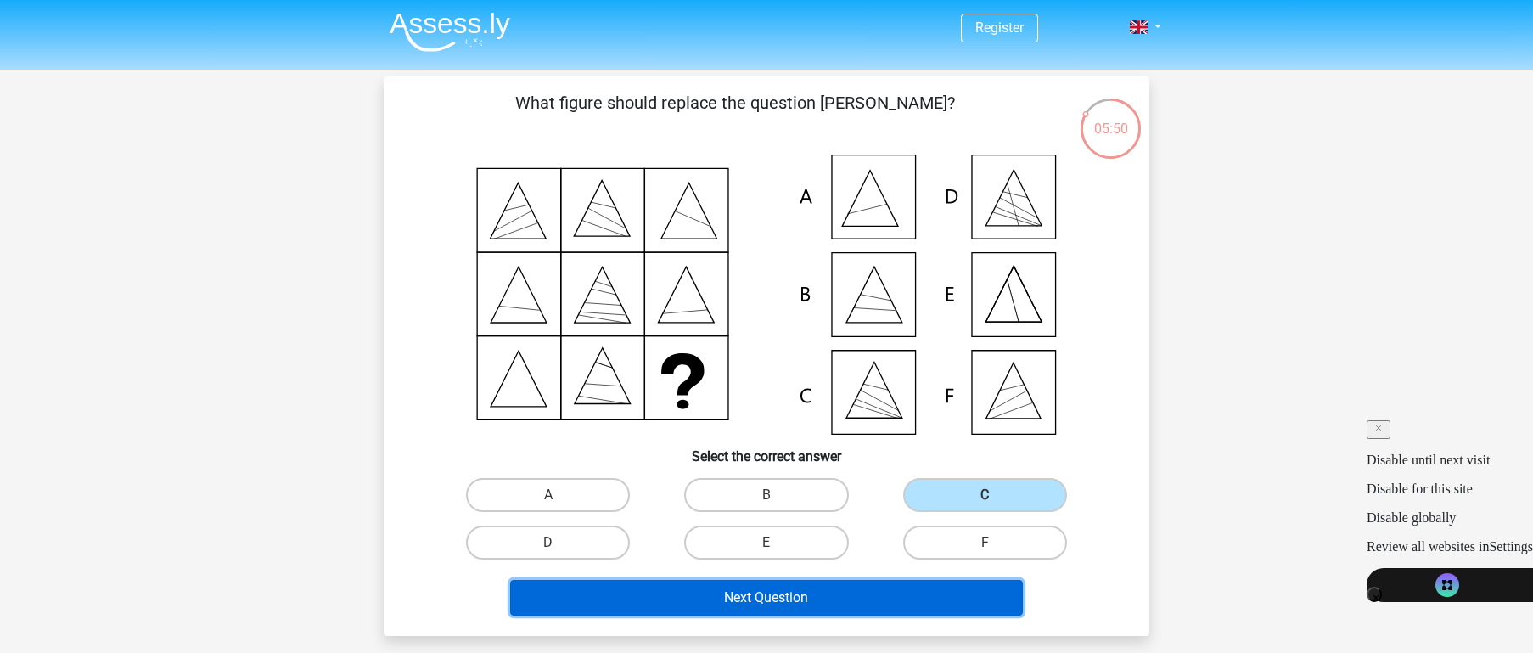
click at [794, 599] on button "Next Question" at bounding box center [767, 598] width 514 height 36
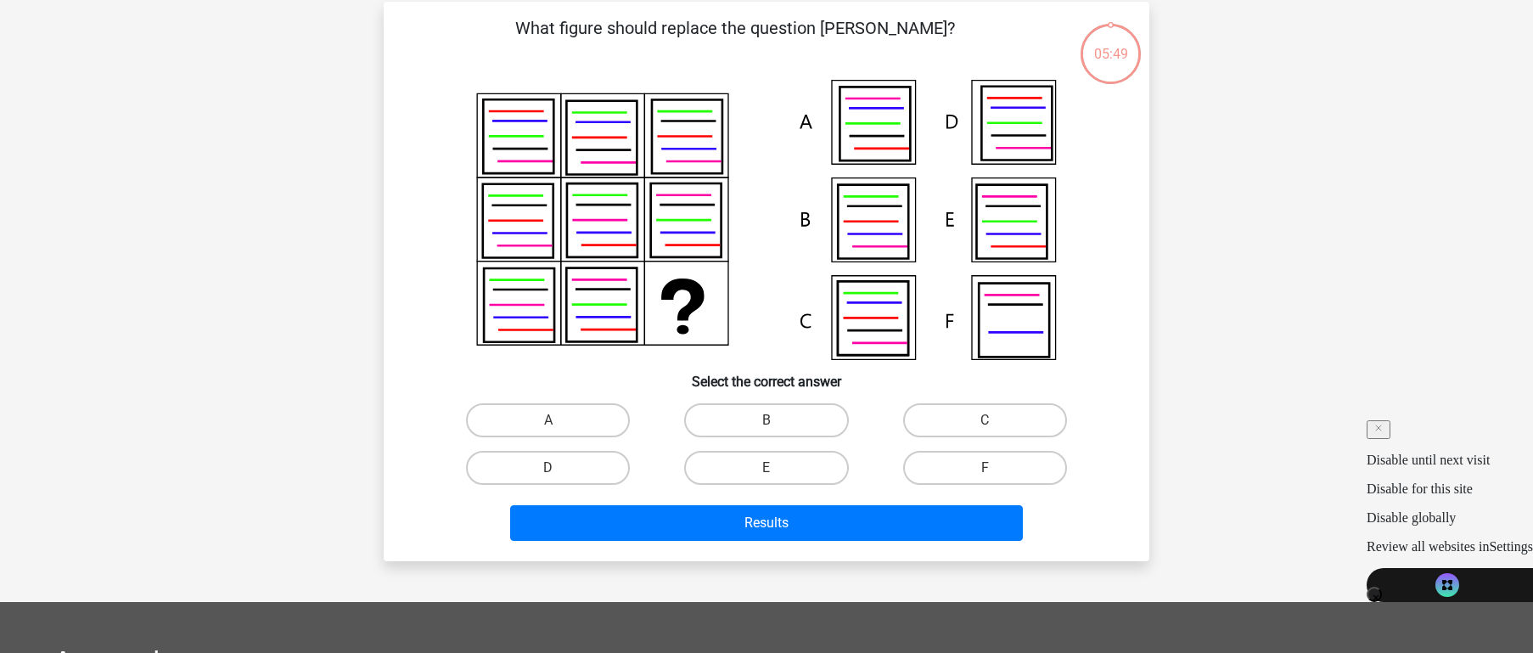
scroll to position [78, 0]
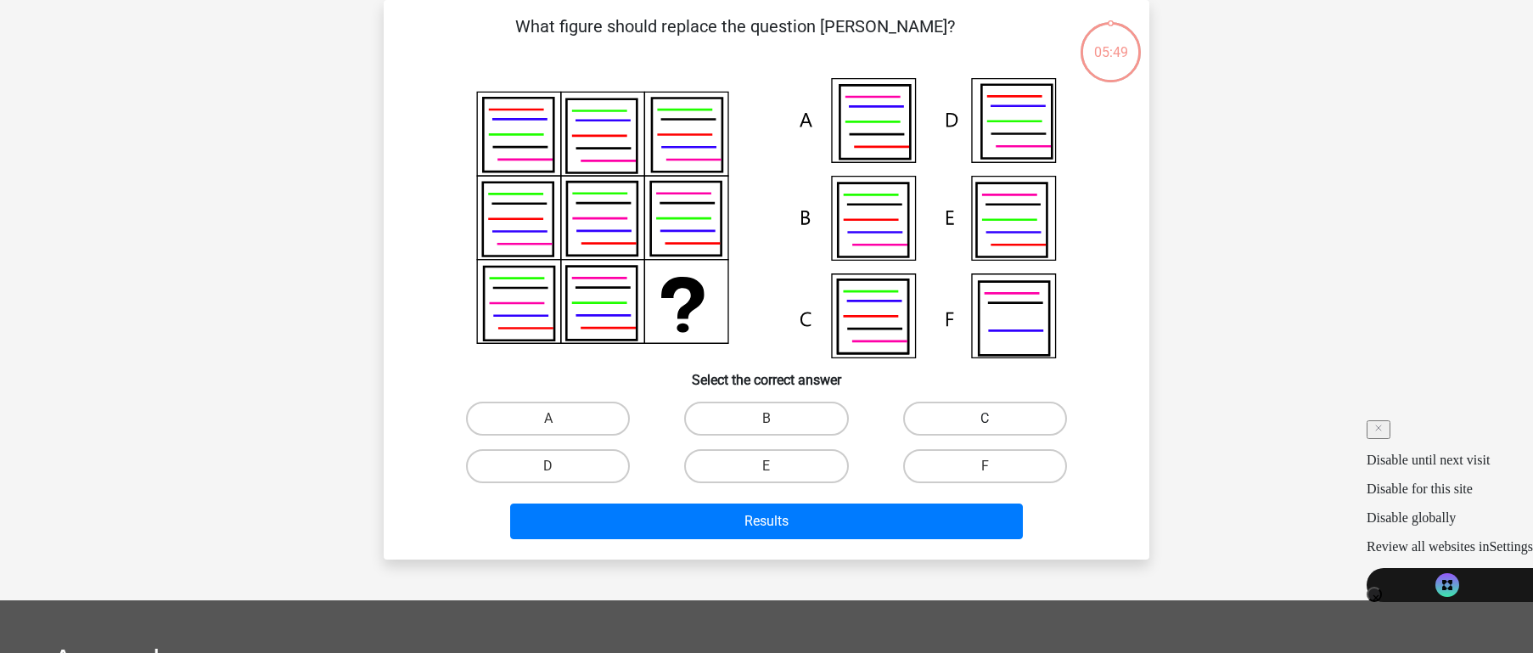
click at [933, 425] on label "C" at bounding box center [985, 418] width 164 height 34
click at [985, 425] on input "C" at bounding box center [990, 423] width 11 height 11
radio input "true"
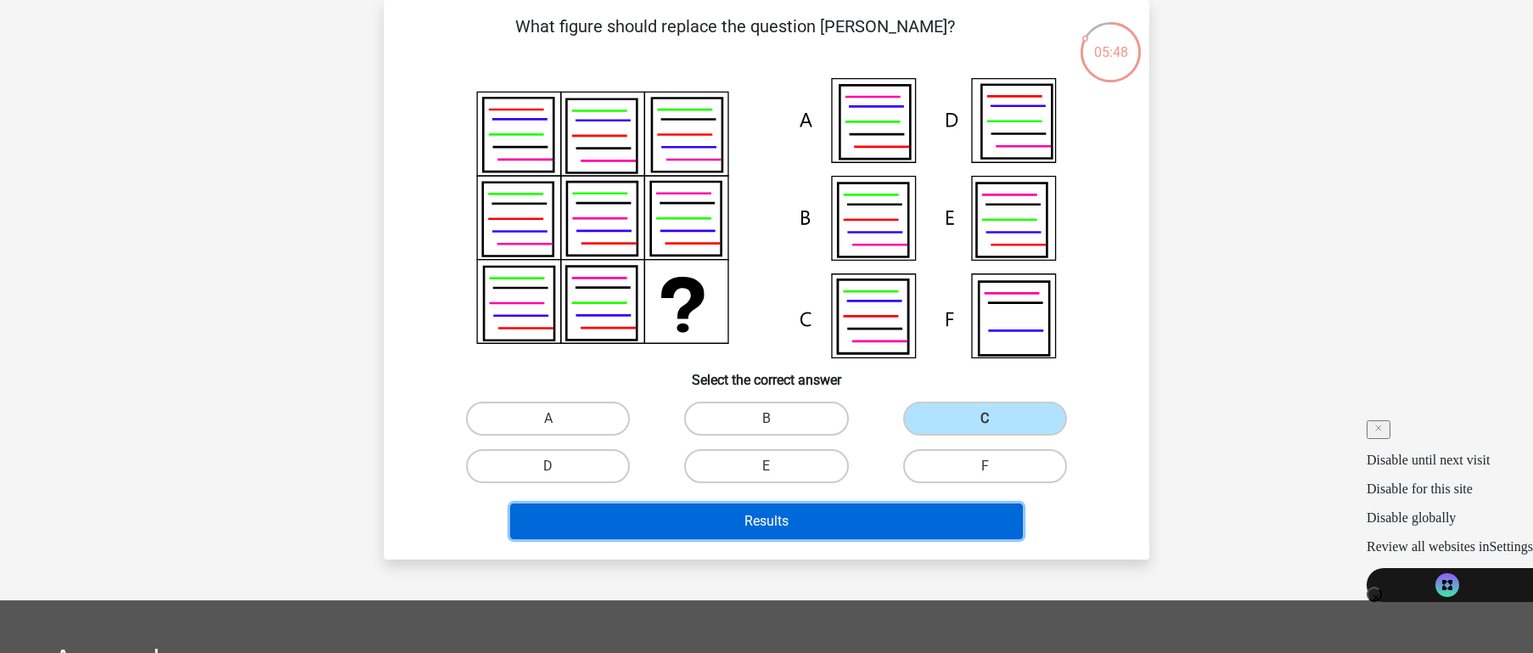
click at [870, 514] on button "Results" at bounding box center [767, 521] width 514 height 36
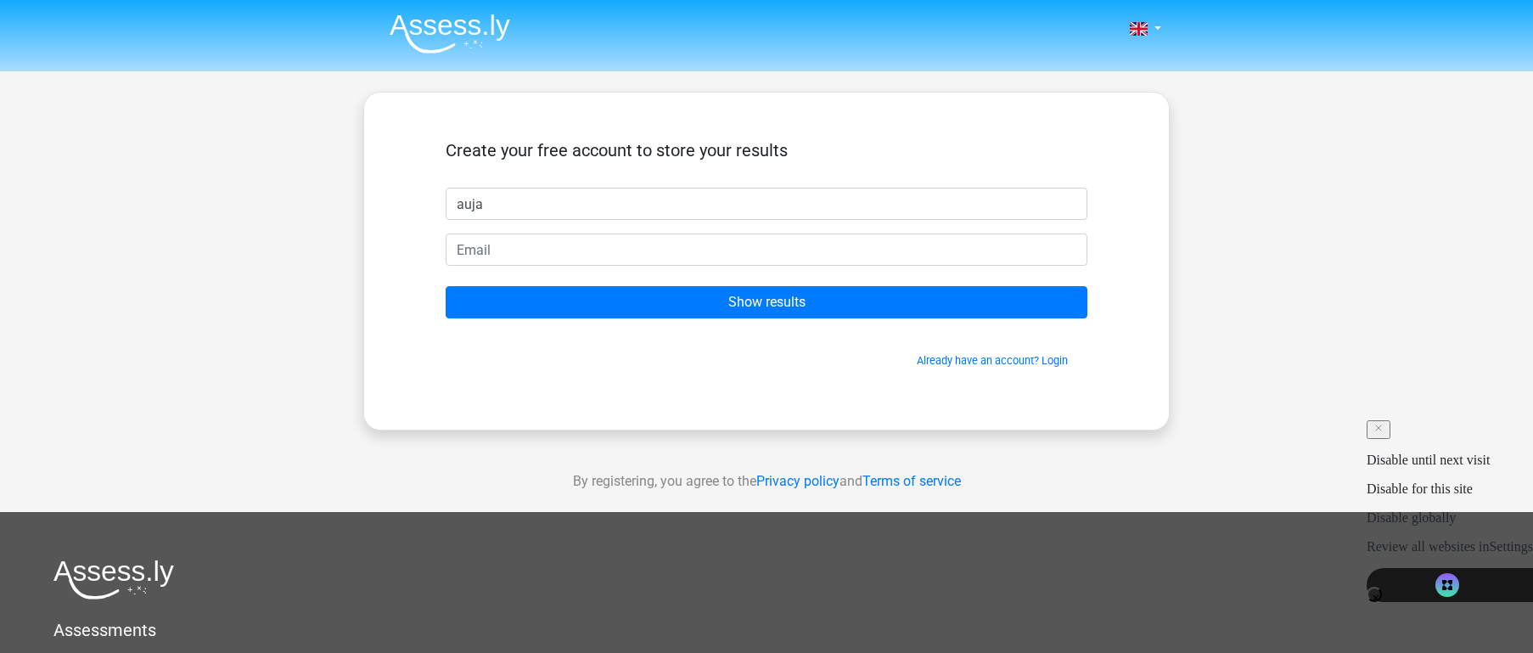
type input "Aujan"
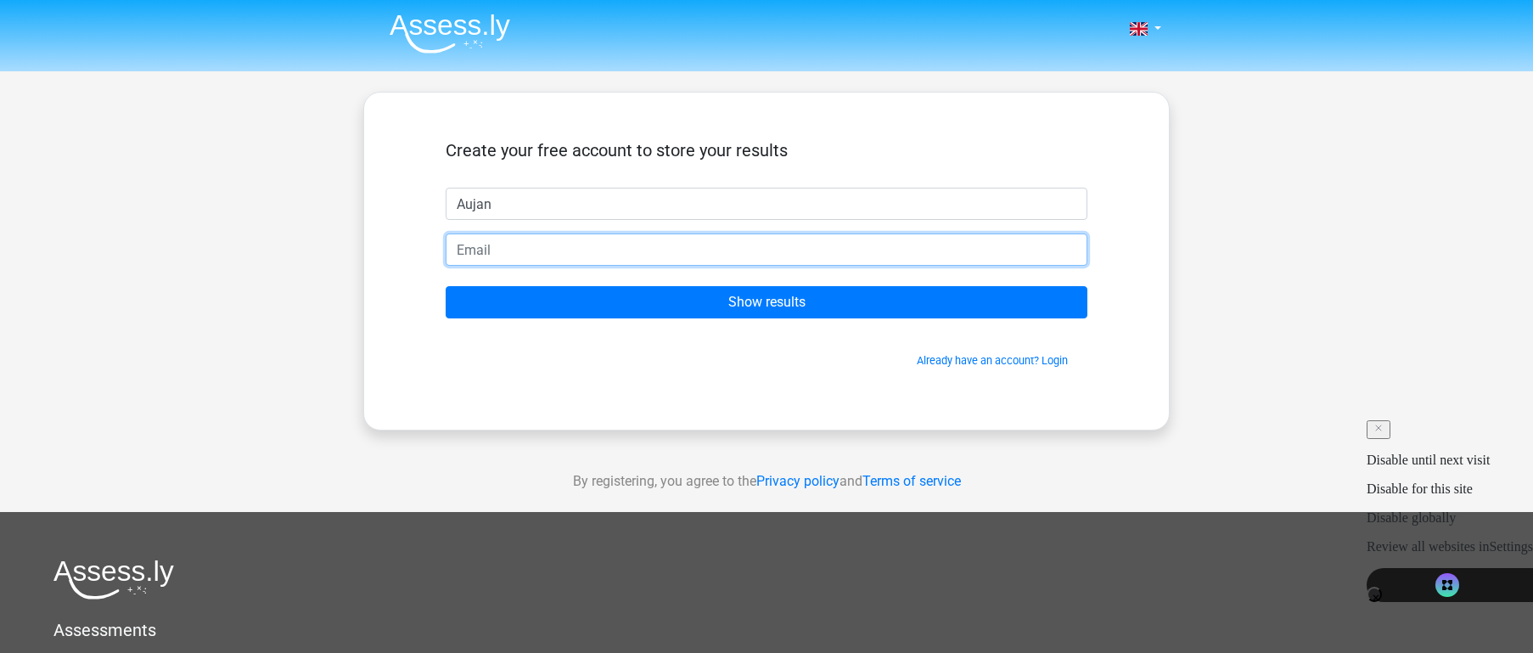
click at [573, 255] on input "email" at bounding box center [767, 249] width 642 height 32
type input "macabayao.mr95@s.msumain.edu.ph"
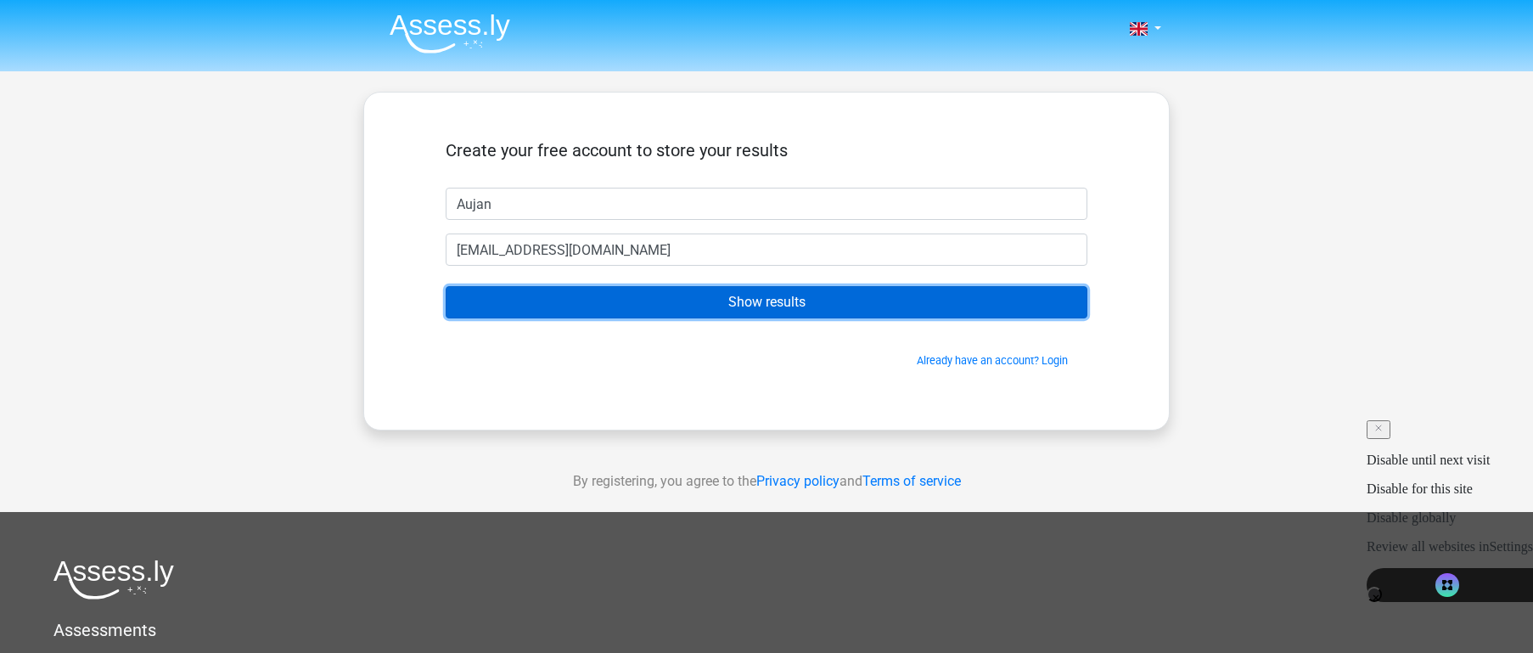
click at [682, 309] on input "Show results" at bounding box center [767, 302] width 642 height 32
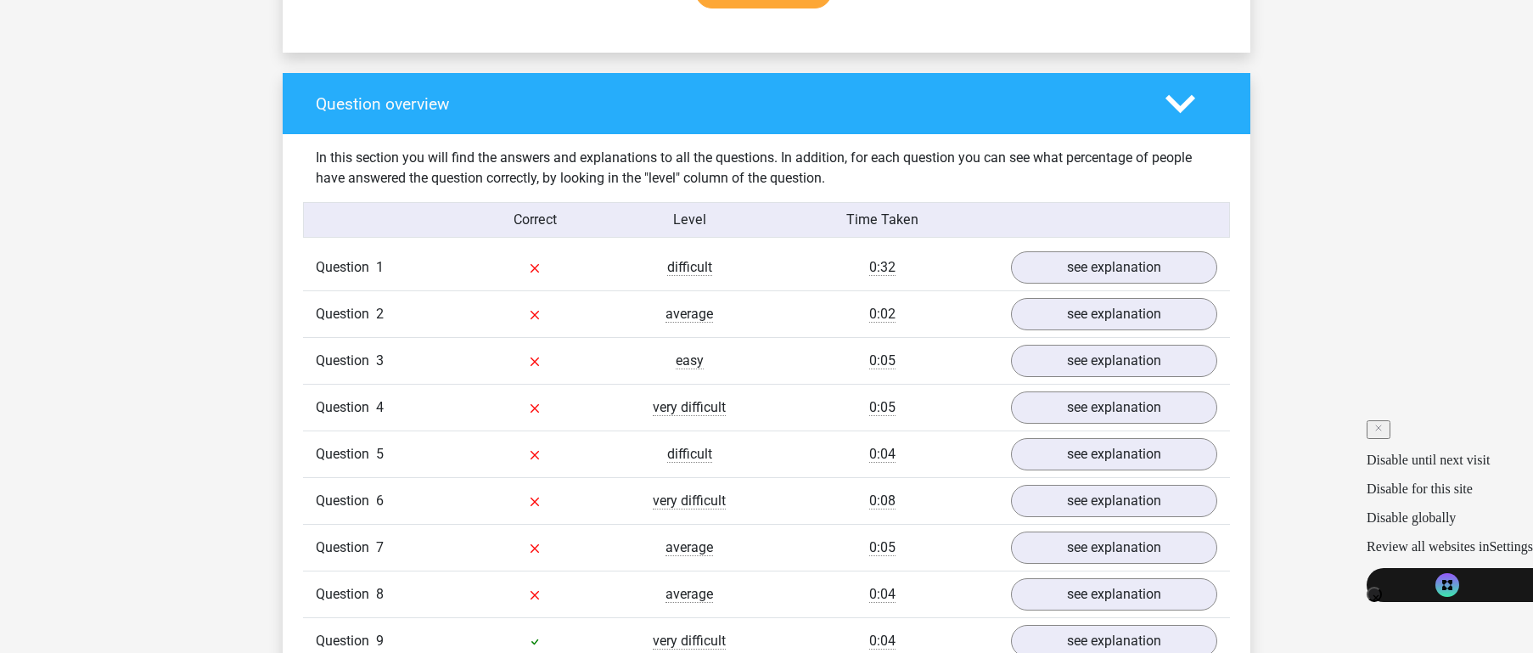
scroll to position [1186, 0]
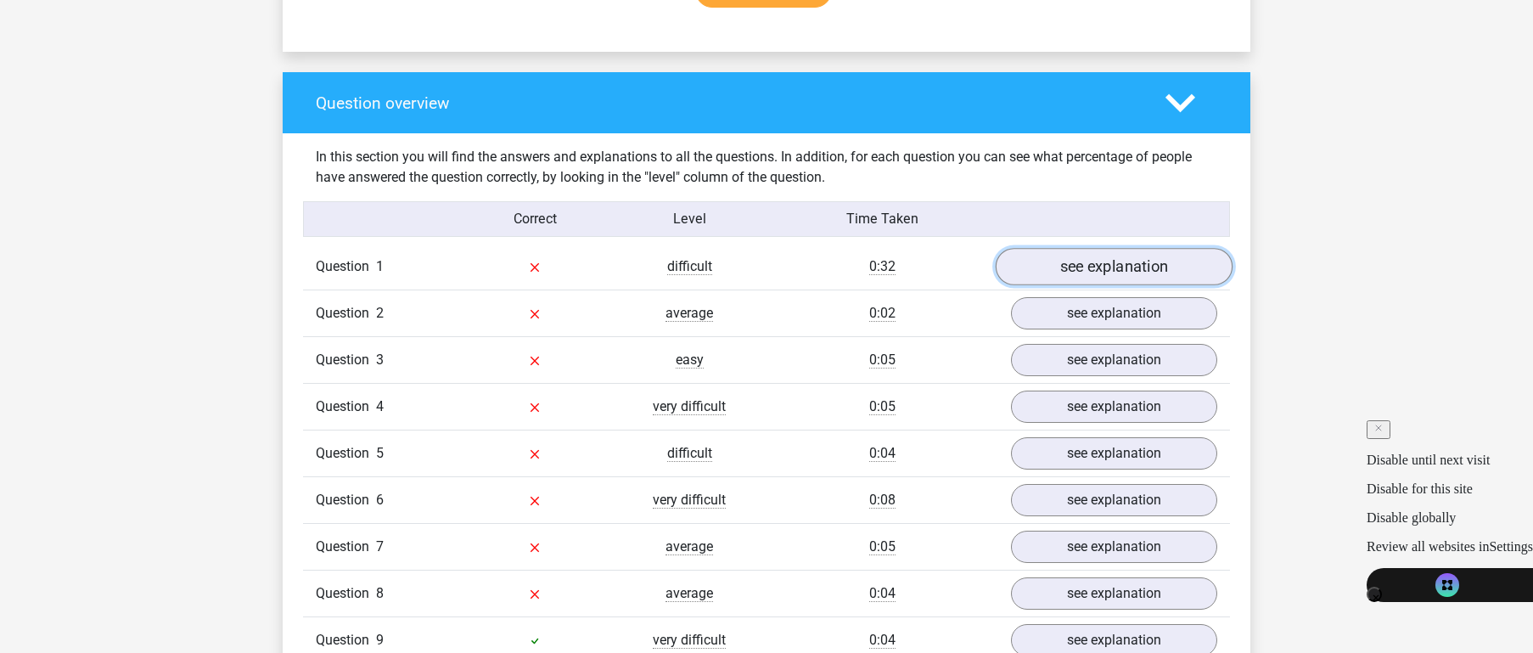
click at [1101, 262] on link "see explanation" at bounding box center [1114, 266] width 237 height 37
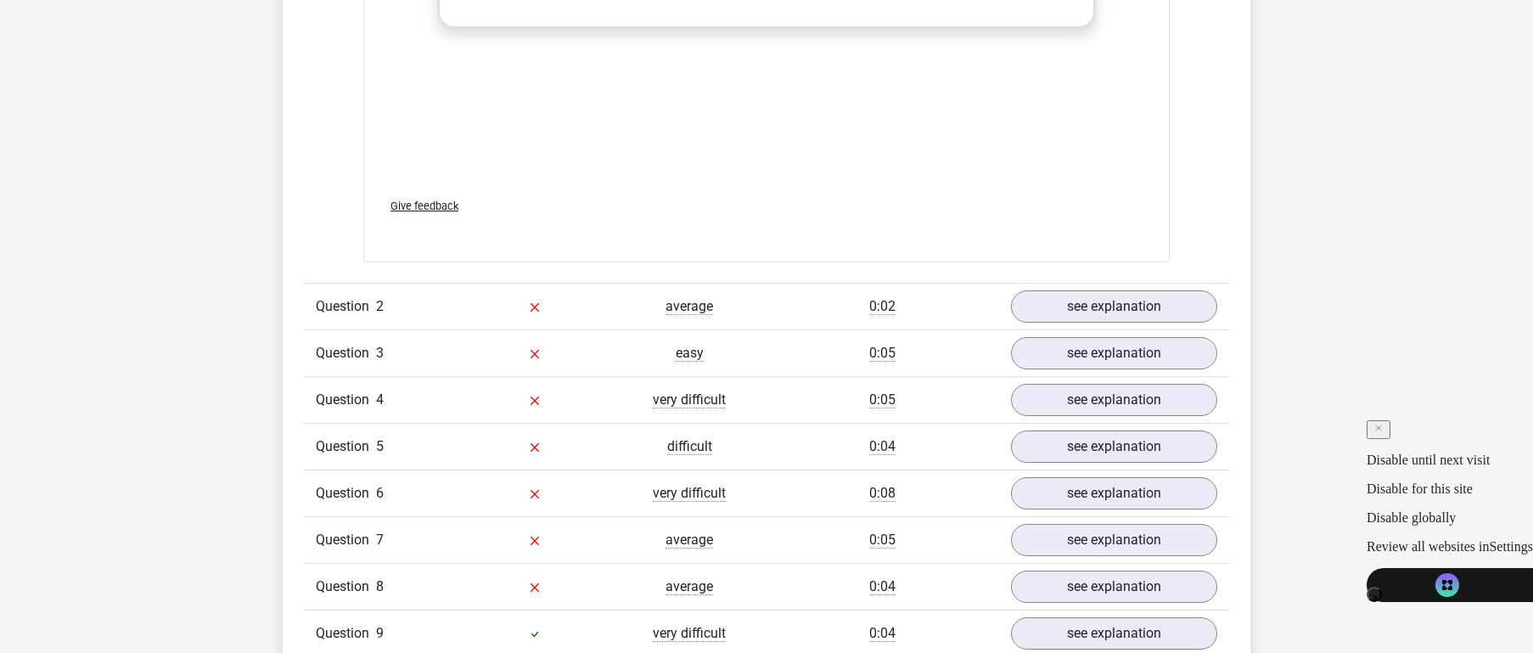
scroll to position [2332, 0]
click at [1062, 300] on link "see explanation" at bounding box center [1114, 307] width 237 height 37
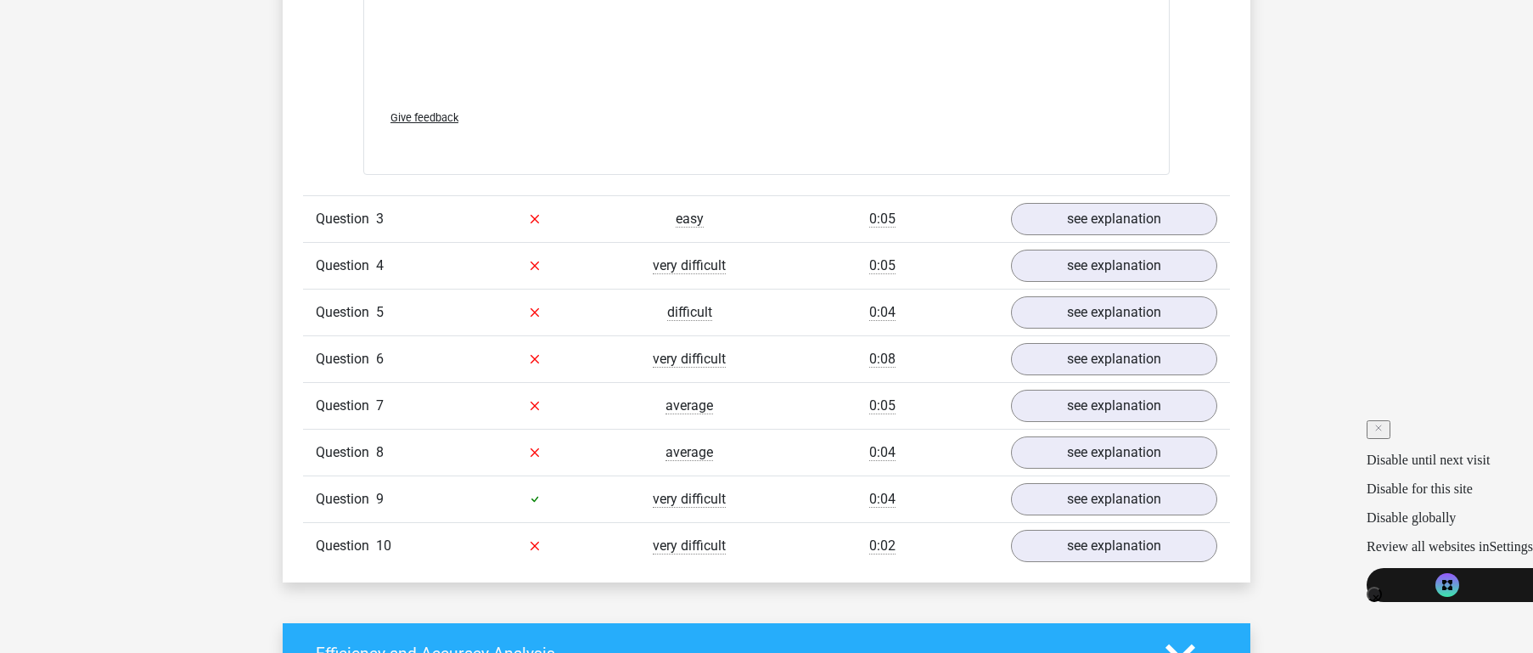
scroll to position [3607, 0]
click at [1123, 211] on link "see explanation" at bounding box center [1114, 217] width 237 height 37
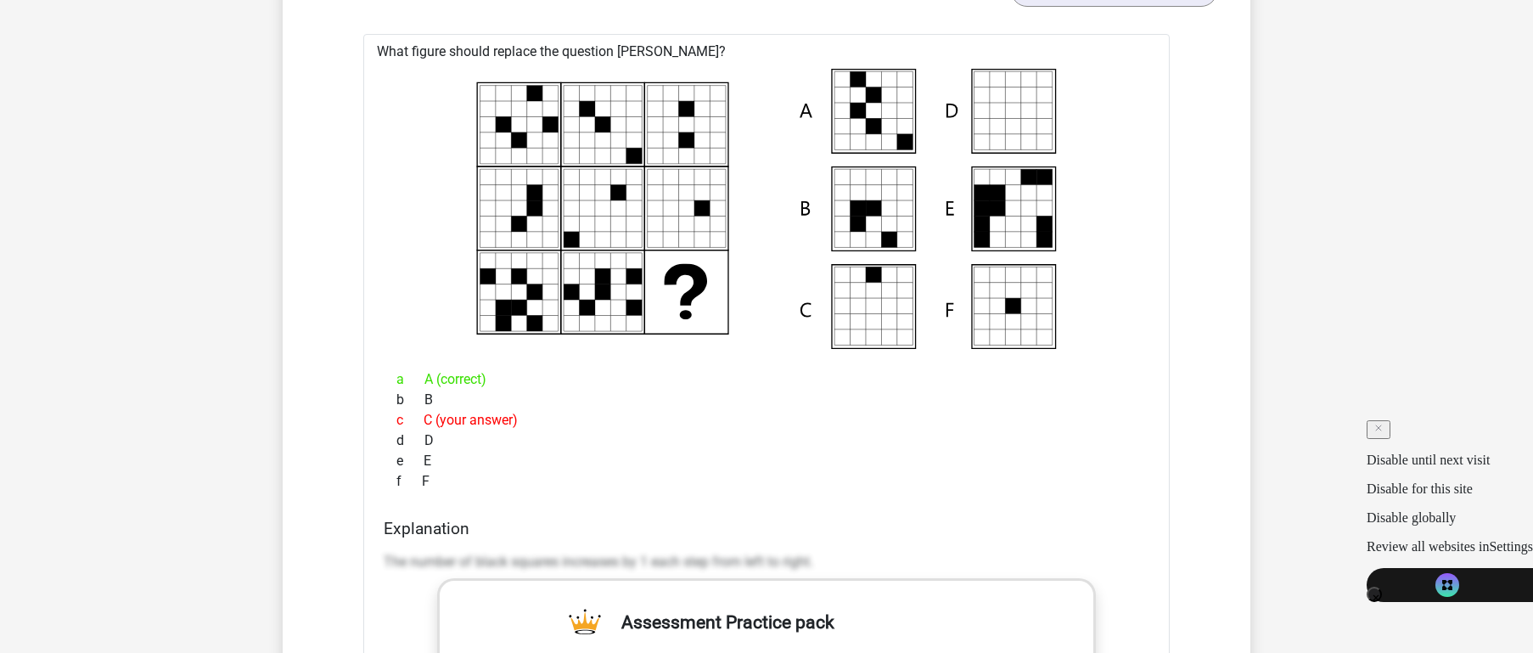
click at [973, 347] on icon at bounding box center [766, 209] width 752 height 280
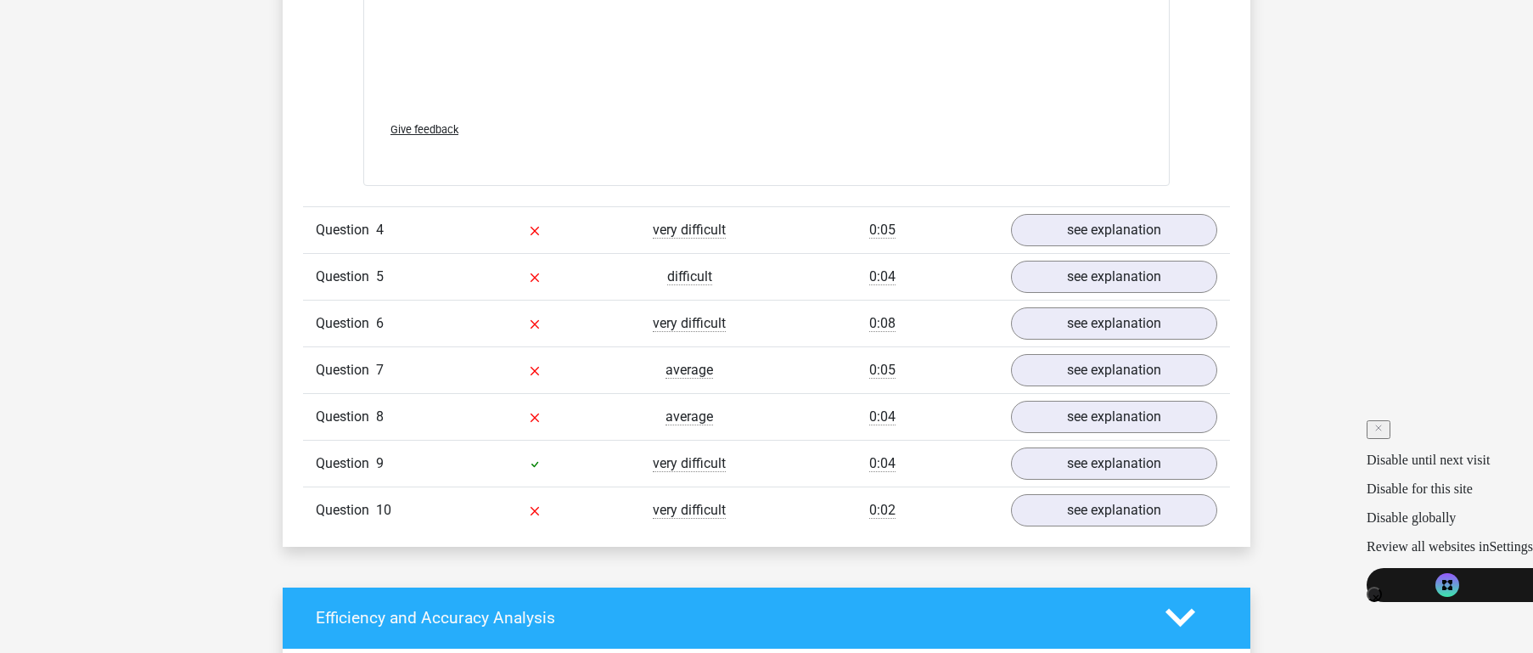
scroll to position [4781, 0]
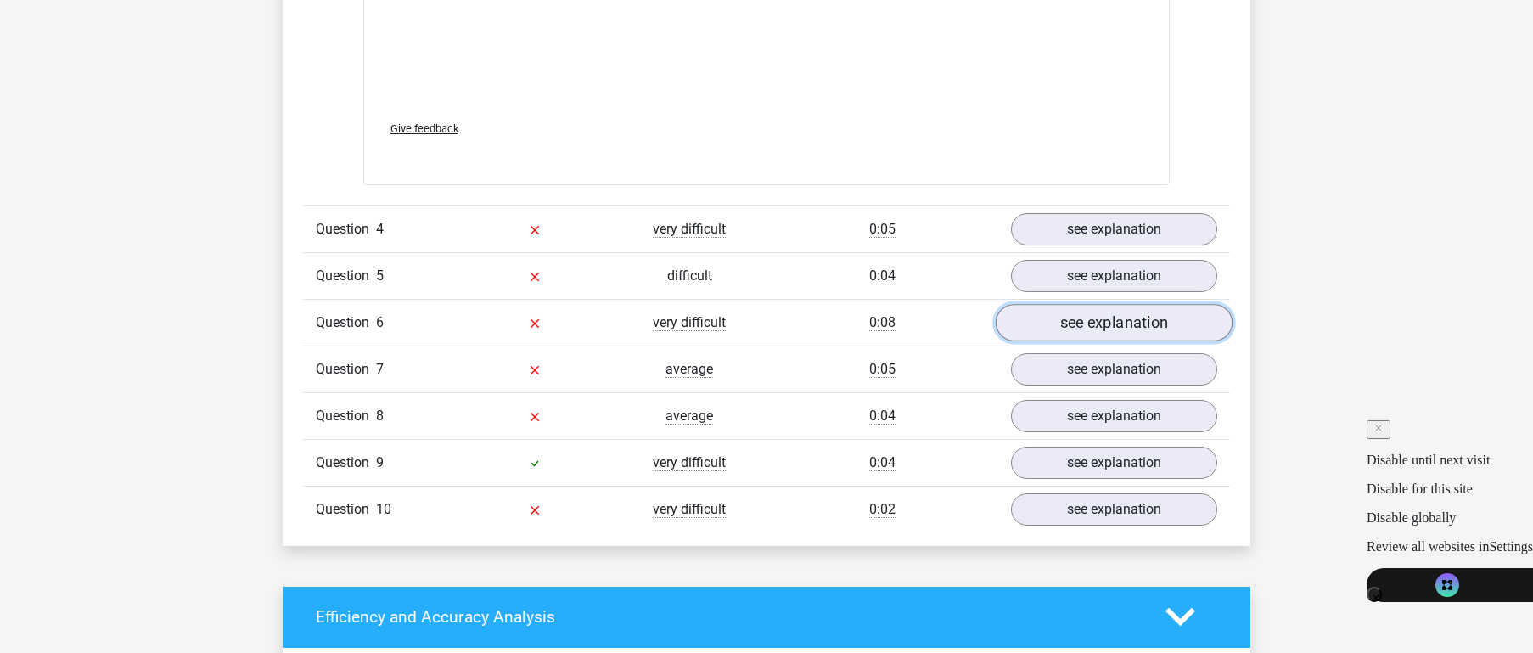
click at [1057, 335] on link "see explanation" at bounding box center [1114, 322] width 237 height 37
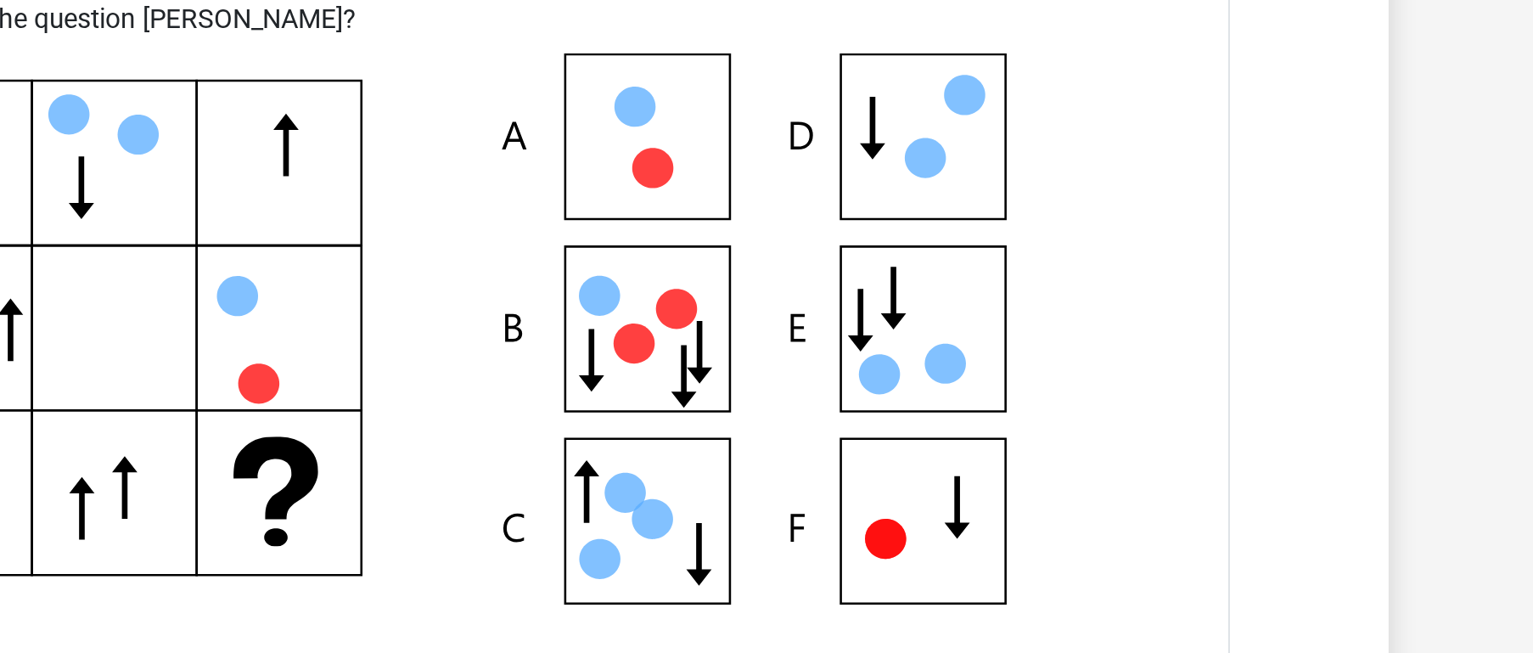
scroll to position [5056, 0]
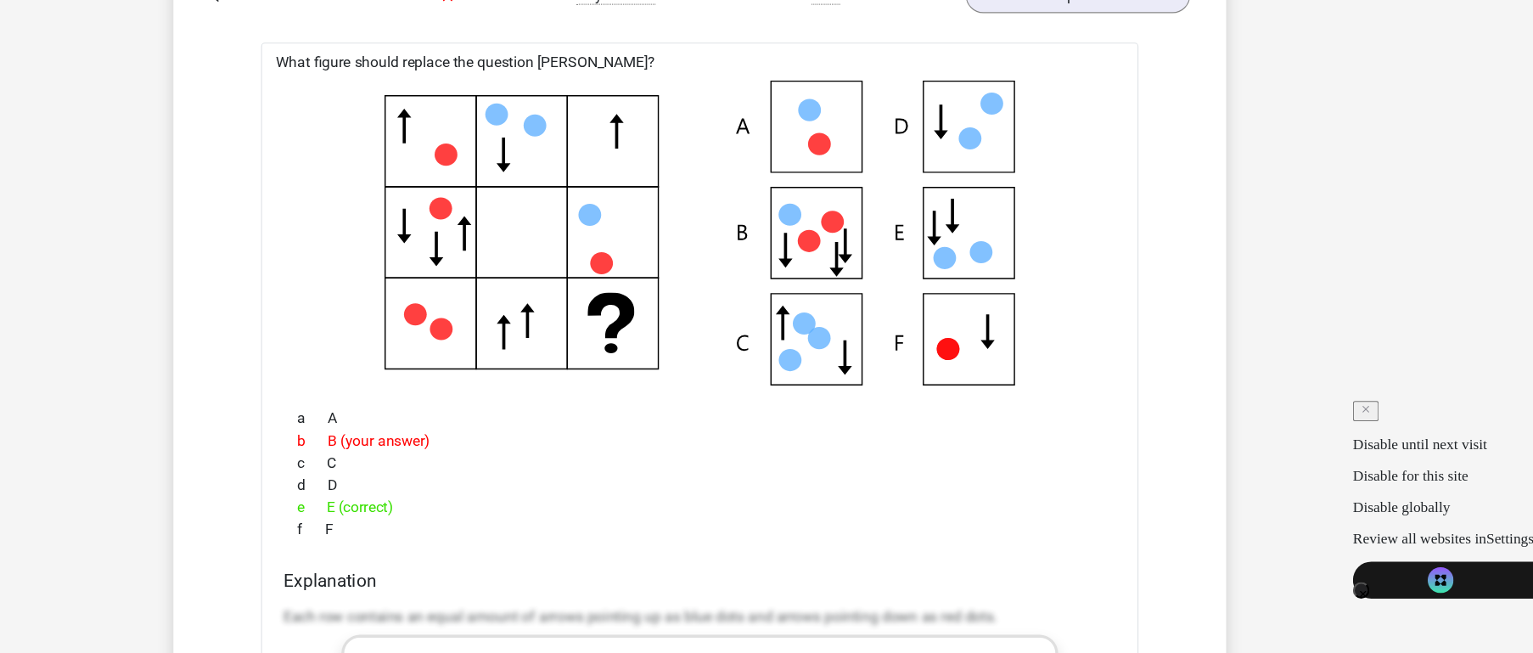
click at [872, 145] on icon at bounding box center [867, 153] width 21 height 20
drag, startPoint x: 872, startPoint y: 145, endPoint x: 1347, endPoint y: 157, distance: 475.5
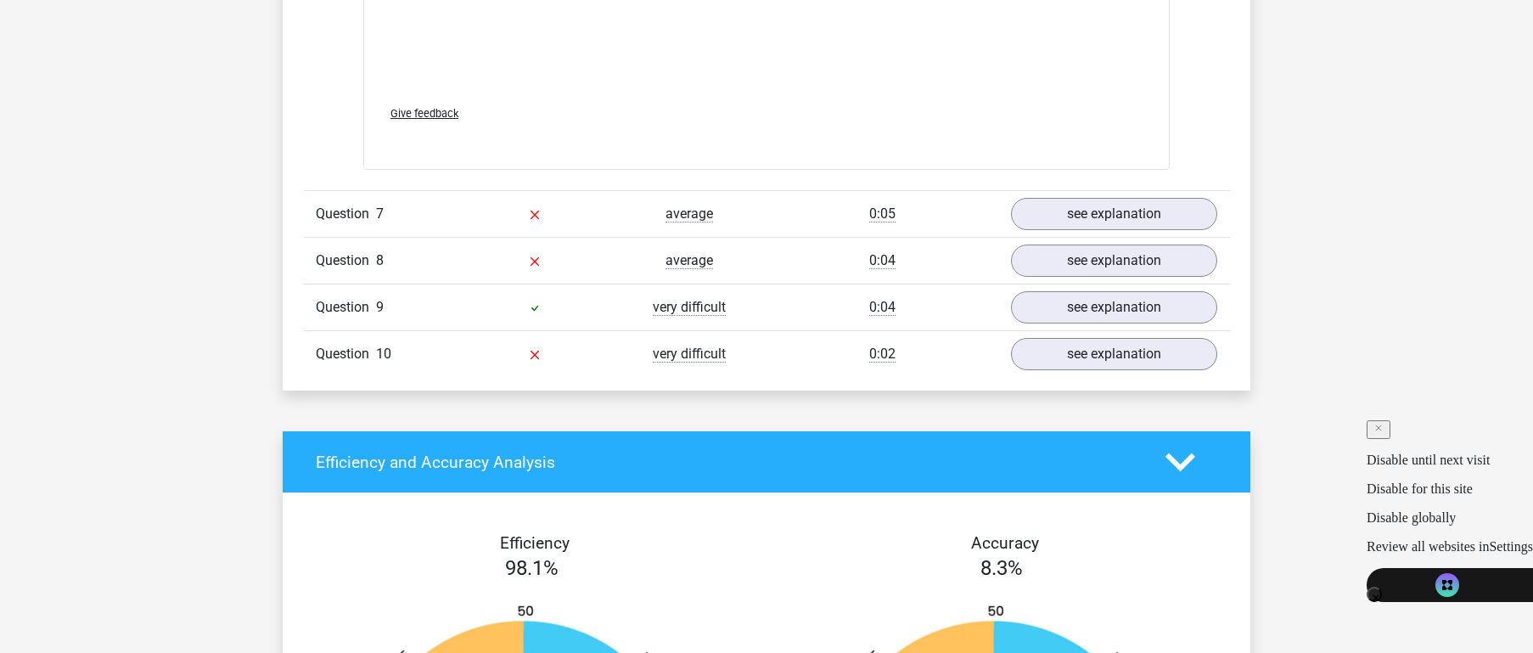
scroll to position [6078, 0]
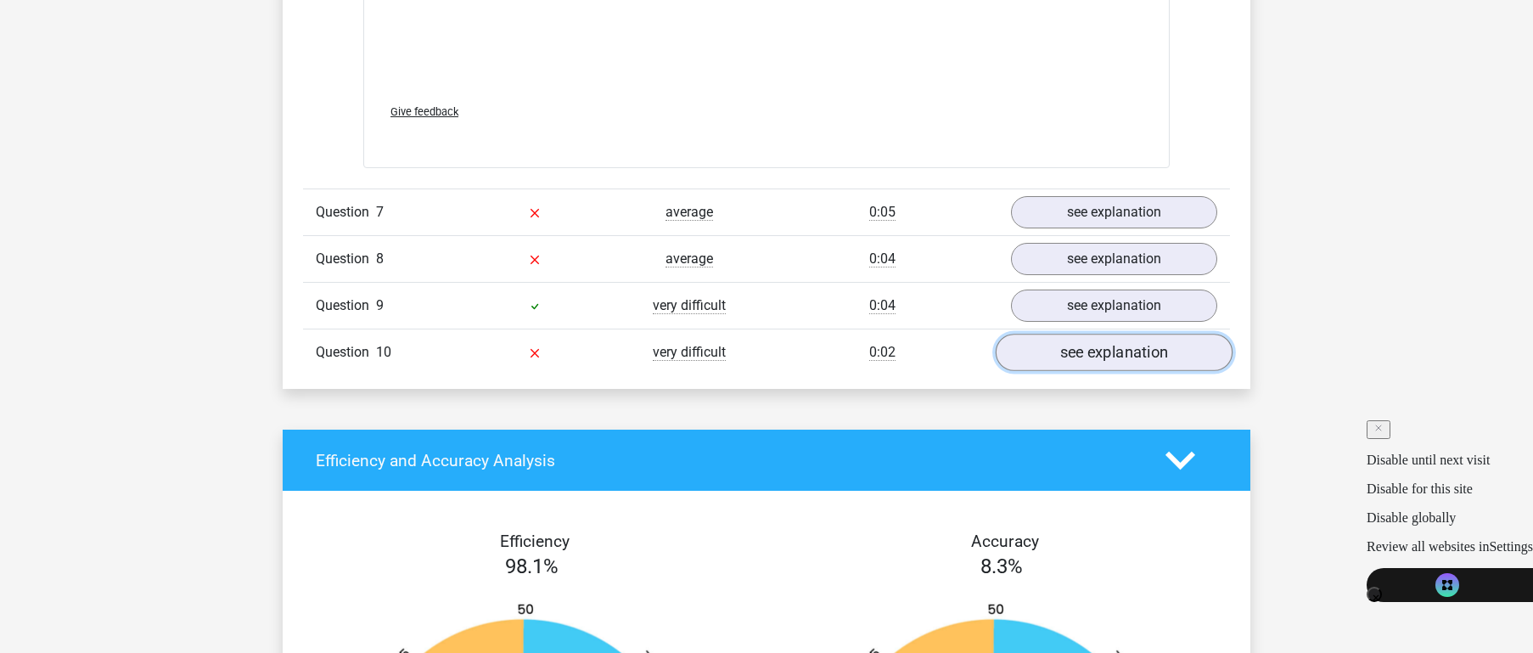
click at [1115, 362] on link "see explanation" at bounding box center [1114, 352] width 237 height 37
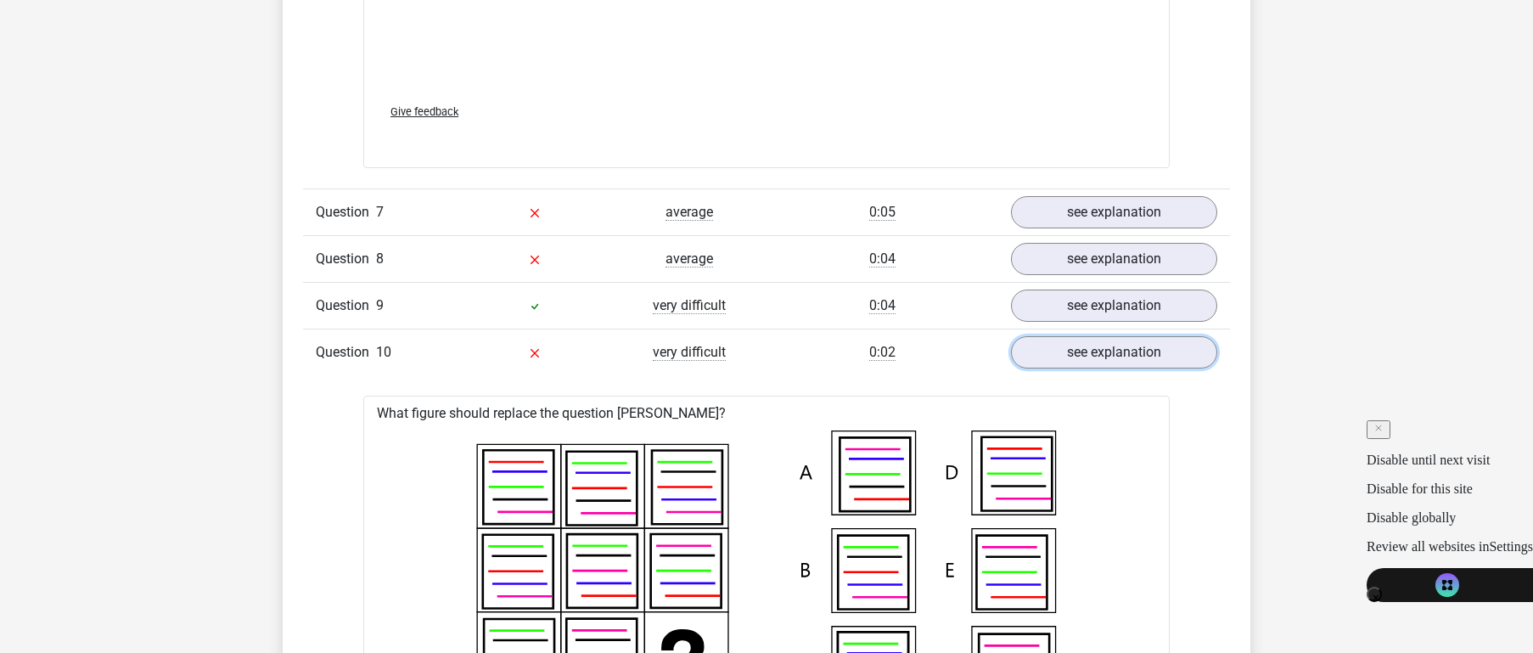
scroll to position [6235, 0]
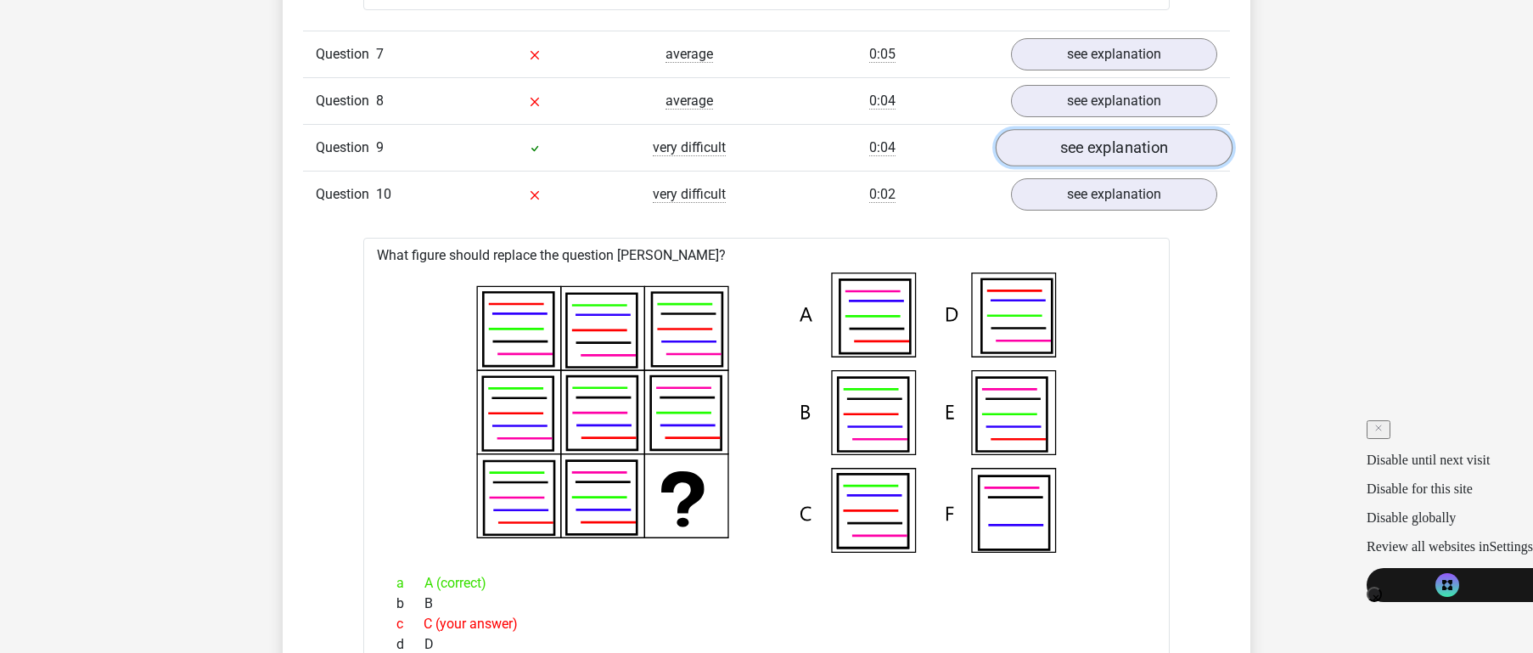
click at [1094, 151] on link "see explanation" at bounding box center [1114, 147] width 237 height 37
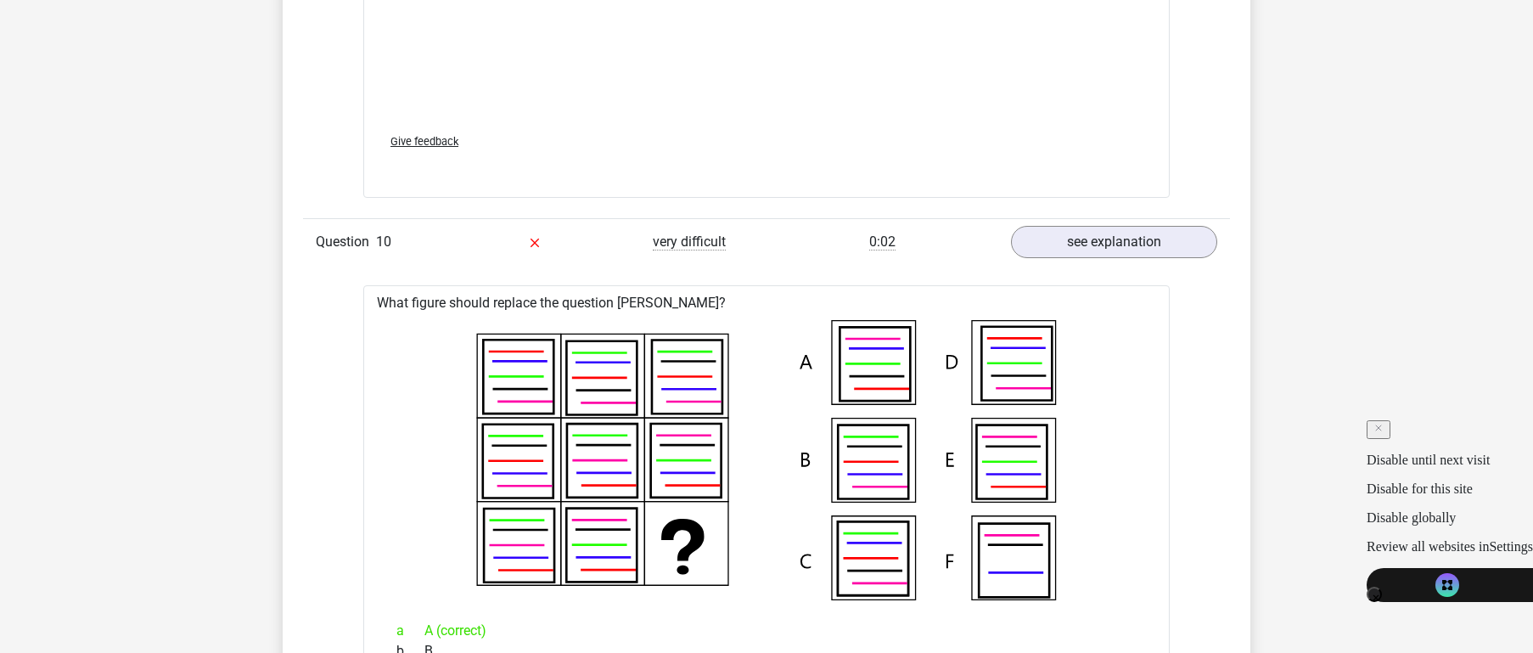
scroll to position [7727, 0]
